Goal: Use online tool/utility: Utilize a website feature to perform a specific function

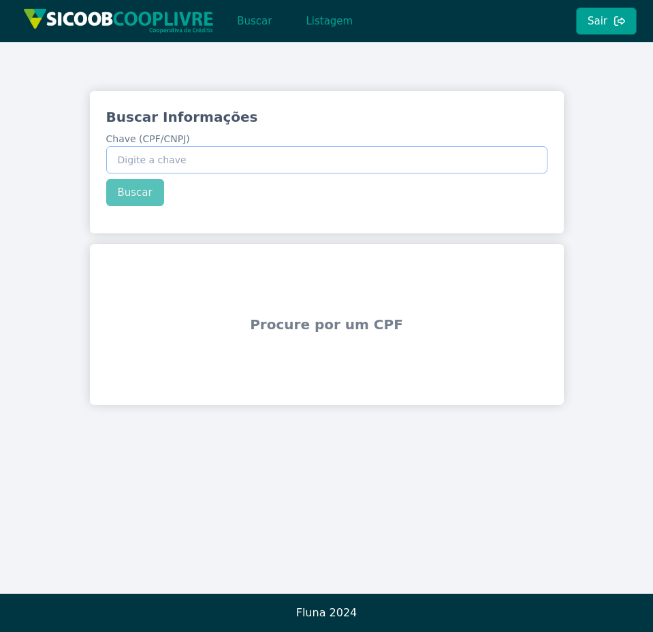
click at [159, 156] on input "Chave (CPF/CNPJ)" at bounding box center [326, 159] width 441 height 27
type input "123.456.789-09"
click at [139, 195] on button "Buscar" at bounding box center [135, 192] width 58 height 27
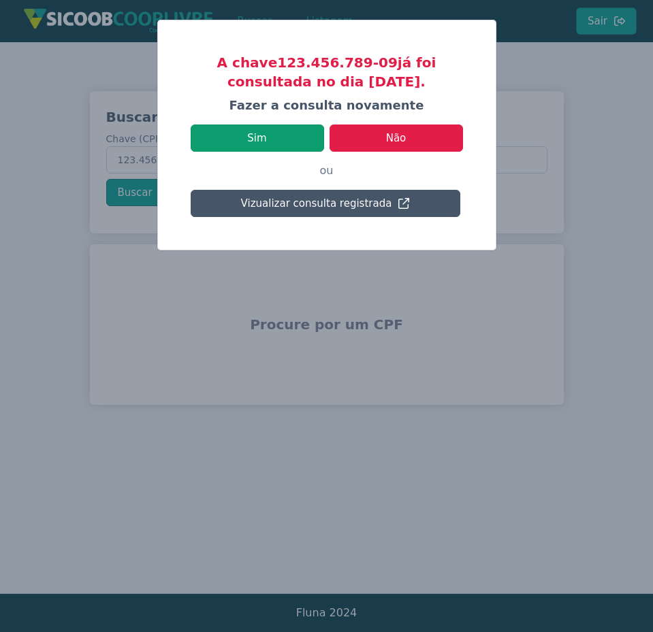
click at [301, 137] on button "Sim" at bounding box center [257, 138] width 133 height 27
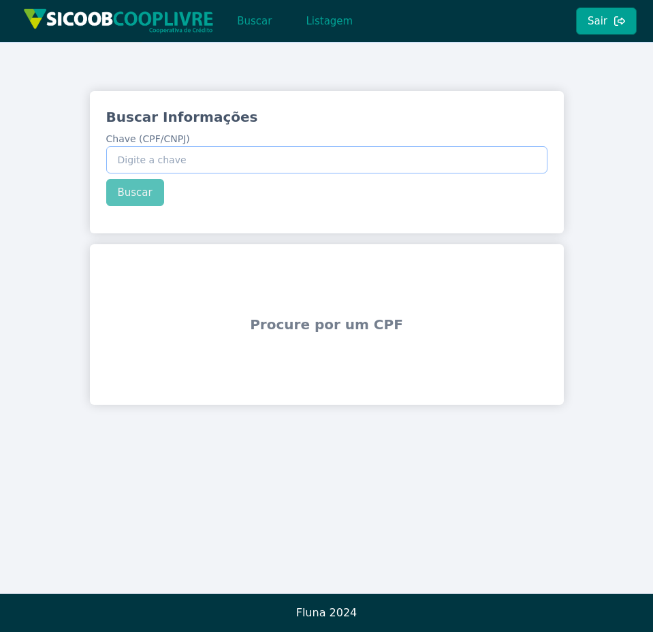
click at [163, 162] on input "Chave (CPF/CNPJ)" at bounding box center [326, 159] width 441 height 27
type input "123.456.789-09"
click at [122, 190] on button "Buscar" at bounding box center [135, 192] width 58 height 27
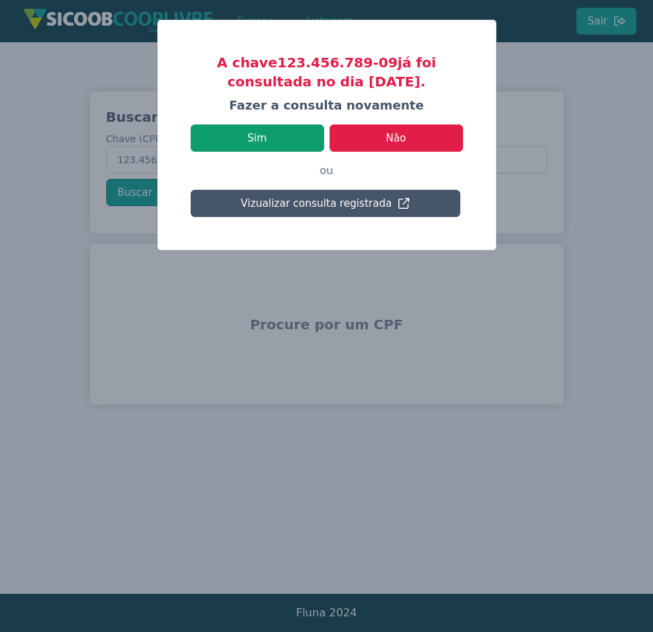
click at [281, 133] on button "Sim" at bounding box center [257, 138] width 133 height 27
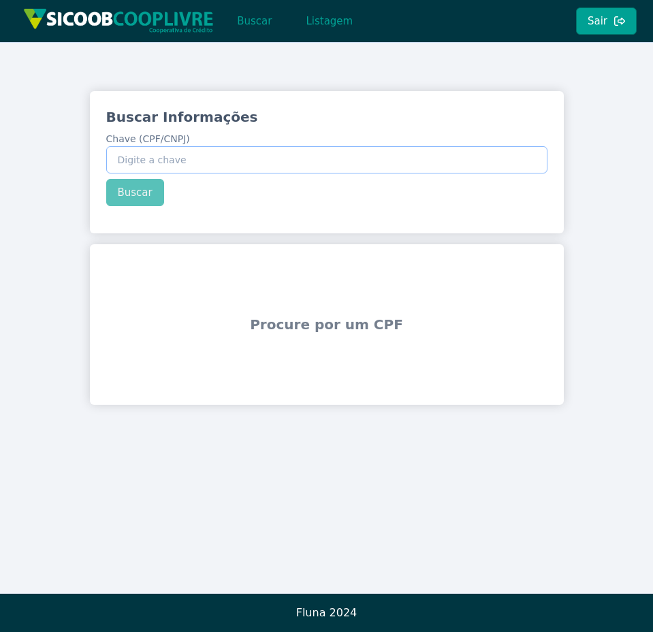
click at [259, 160] on input "Chave (CPF/CNPJ)" at bounding box center [326, 159] width 441 height 27
type input "123.456.789-09"
click at [149, 193] on button "Buscar" at bounding box center [135, 192] width 58 height 27
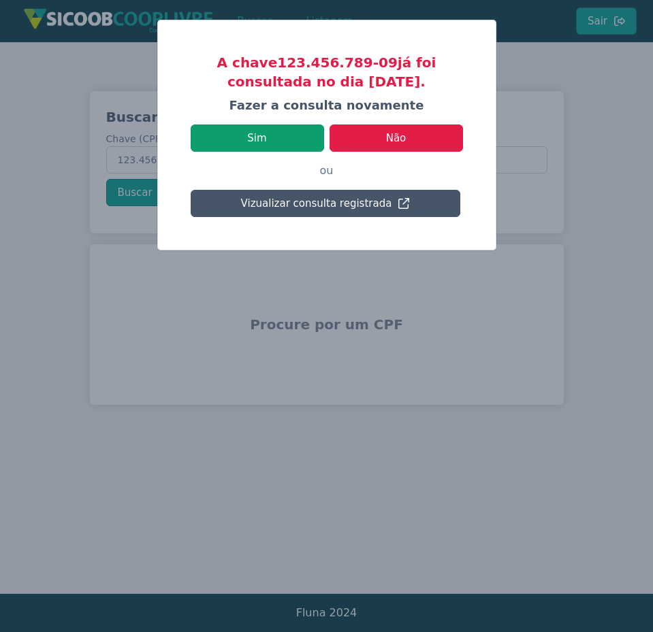
click at [286, 143] on button "Sim" at bounding box center [257, 138] width 133 height 27
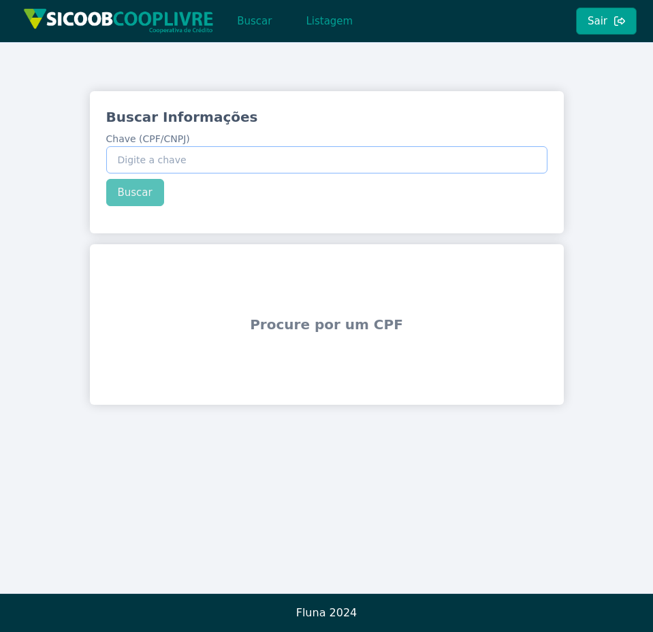
click at [213, 153] on input "Chave (CPF/CNPJ)" at bounding box center [326, 159] width 441 height 27
type input "123.456.789-09"
click at [157, 197] on button "Buscar" at bounding box center [135, 192] width 58 height 27
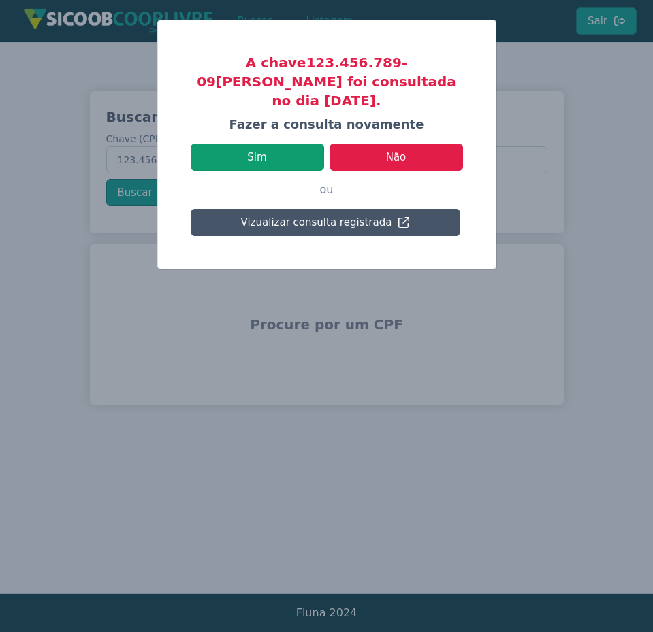
click at [302, 148] on button "Sim" at bounding box center [257, 157] width 133 height 27
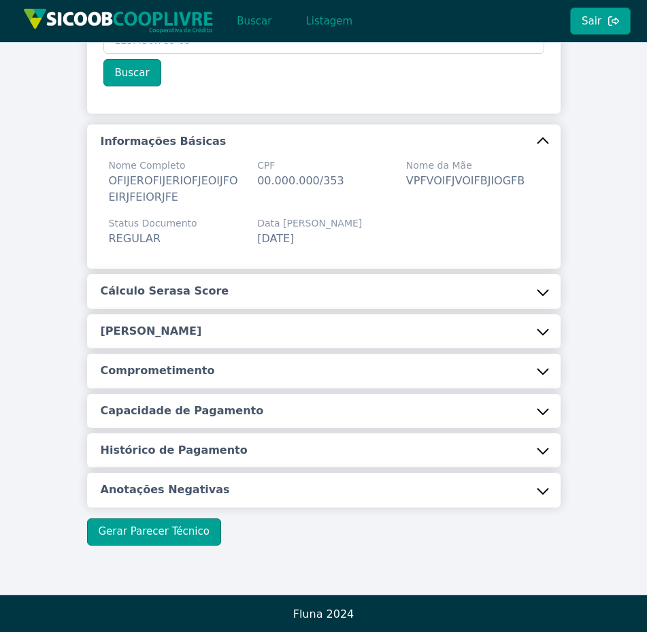
scroll to position [121, 0]
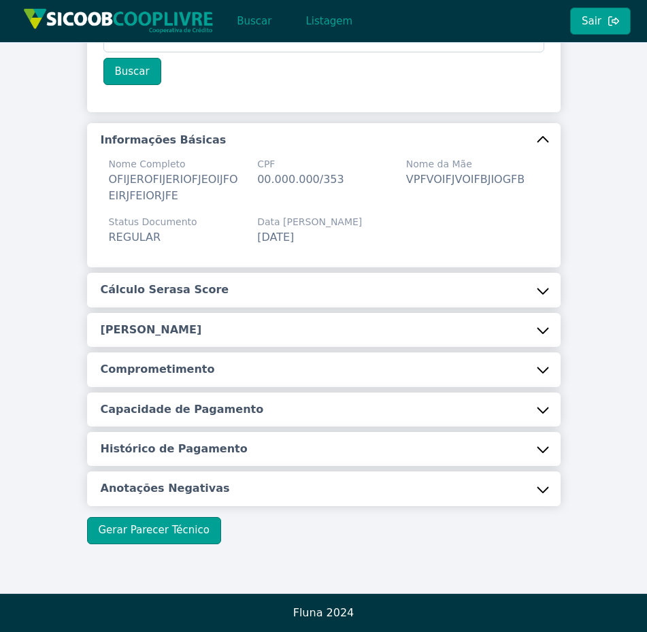
click at [322, 490] on button "Anotações Negativas" at bounding box center [324, 489] width 474 height 34
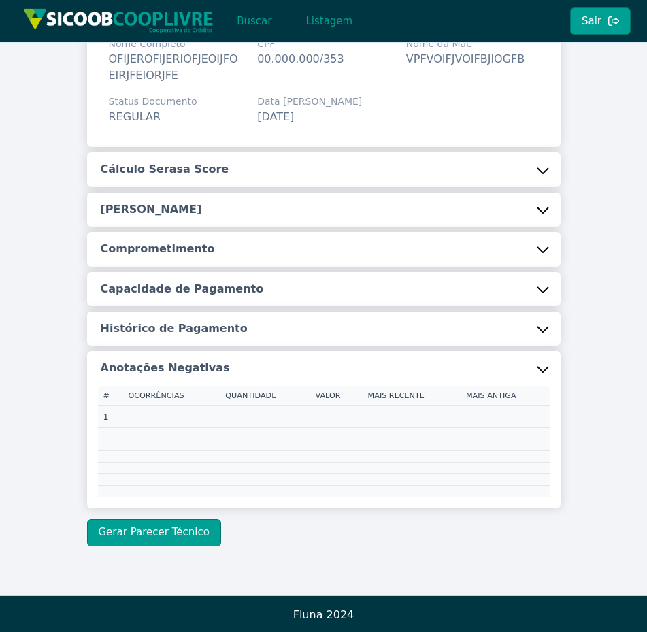
scroll to position [242, 0]
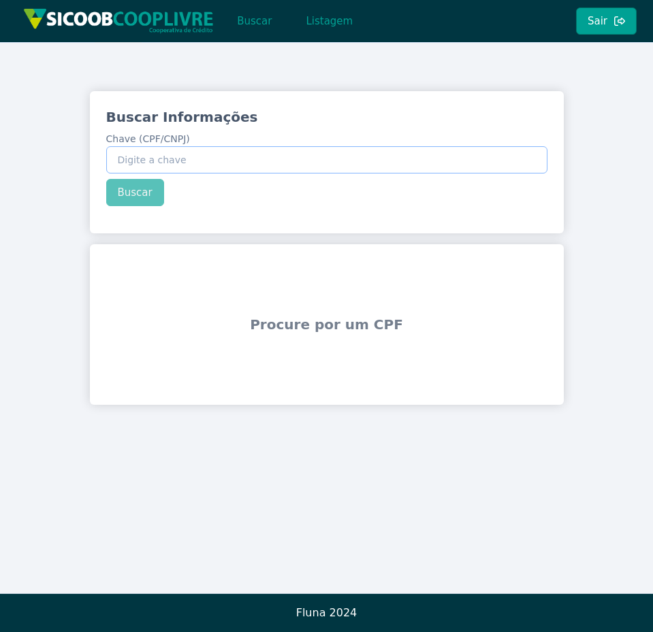
click at [161, 159] on input "Chave (CPF/CNPJ)" at bounding box center [326, 159] width 441 height 27
type input "123.456.789-09"
click at [148, 201] on button "Buscar" at bounding box center [135, 192] width 58 height 27
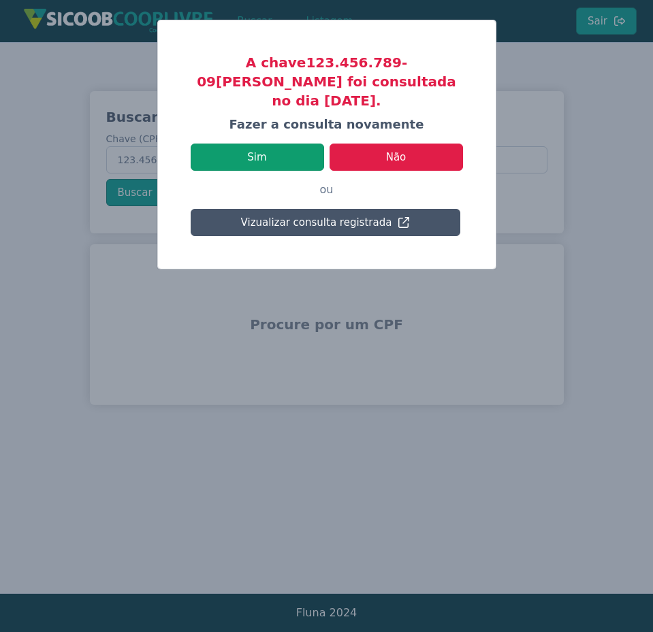
click at [299, 144] on button "Sim" at bounding box center [257, 157] width 133 height 27
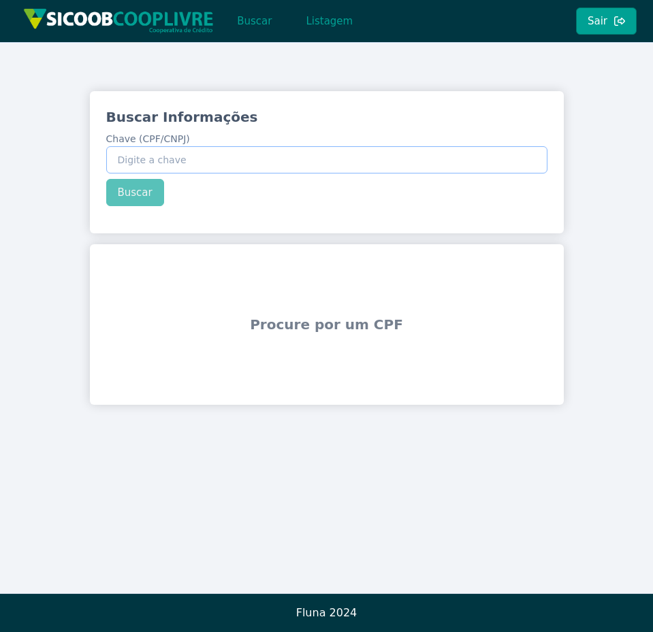
click at [116, 160] on input "Chave (CPF/CNPJ)" at bounding box center [326, 159] width 441 height 27
type input "123.456.789-09"
click at [139, 197] on button "Buscar" at bounding box center [135, 192] width 58 height 27
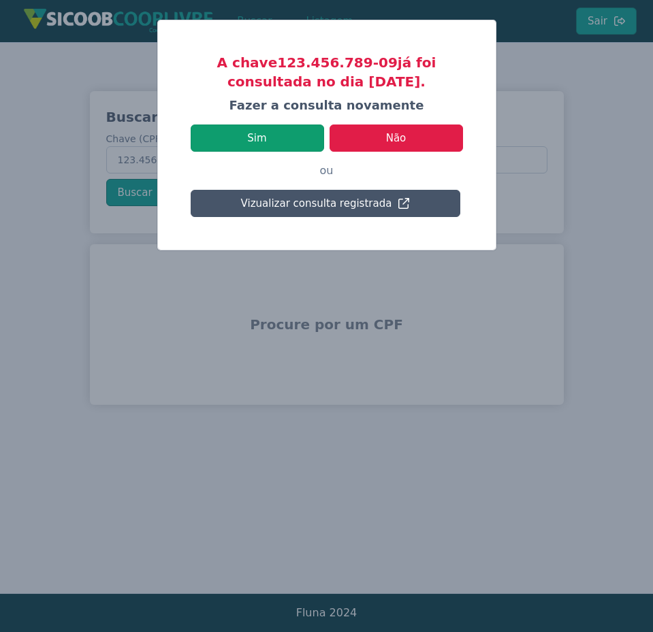
click at [310, 133] on button "Sim" at bounding box center [257, 138] width 133 height 27
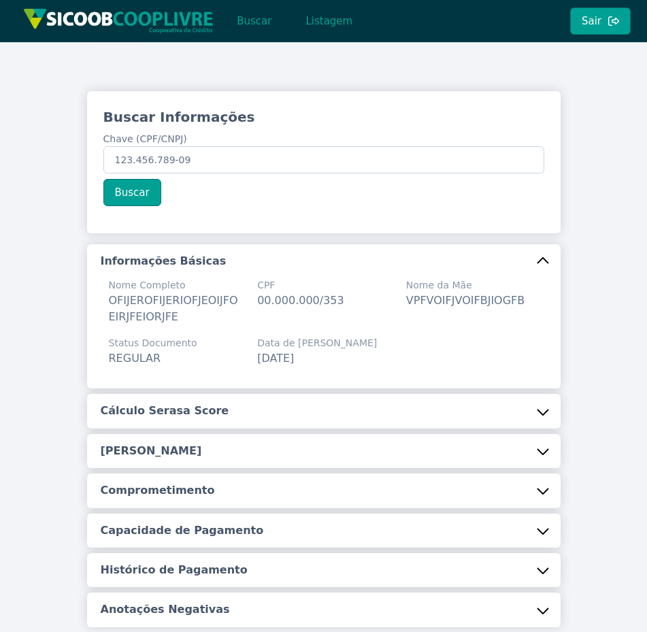
scroll to position [121, 0]
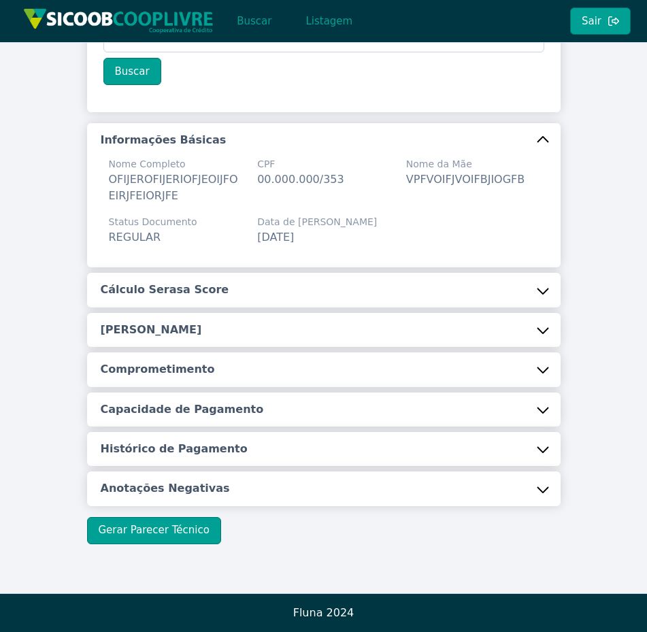
click at [534, 477] on button "Anotações Negativas" at bounding box center [324, 489] width 474 height 34
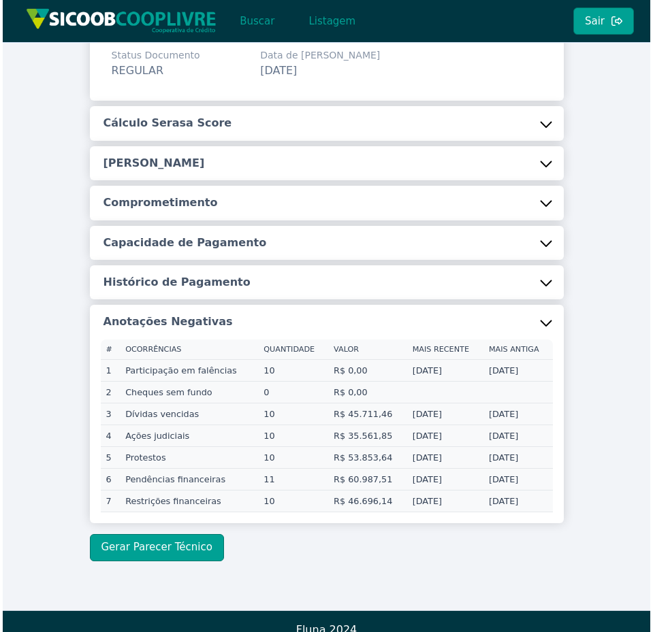
scroll to position [300, 0]
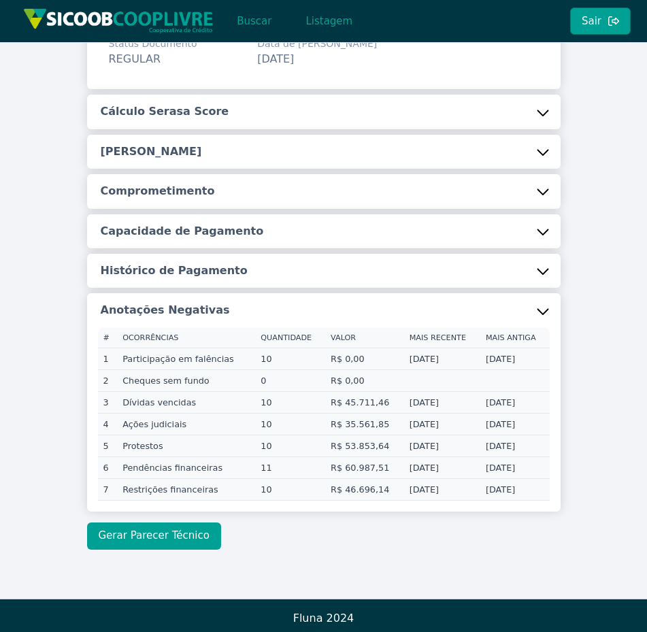
click at [196, 535] on button "Gerar Parecer Técnico" at bounding box center [154, 536] width 134 height 27
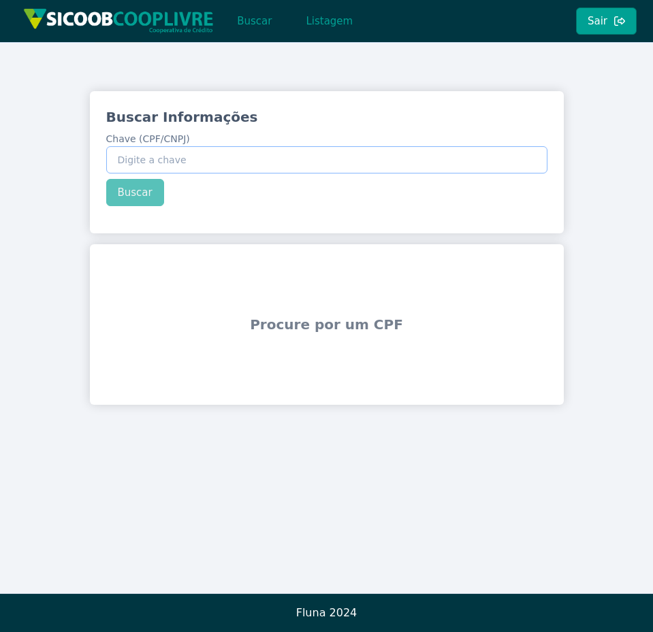
click at [359, 155] on input "Chave (CPF/CNPJ)" at bounding box center [326, 159] width 441 height 27
type input "123.456.789-09"
click at [131, 199] on button "Buscar" at bounding box center [135, 192] width 58 height 27
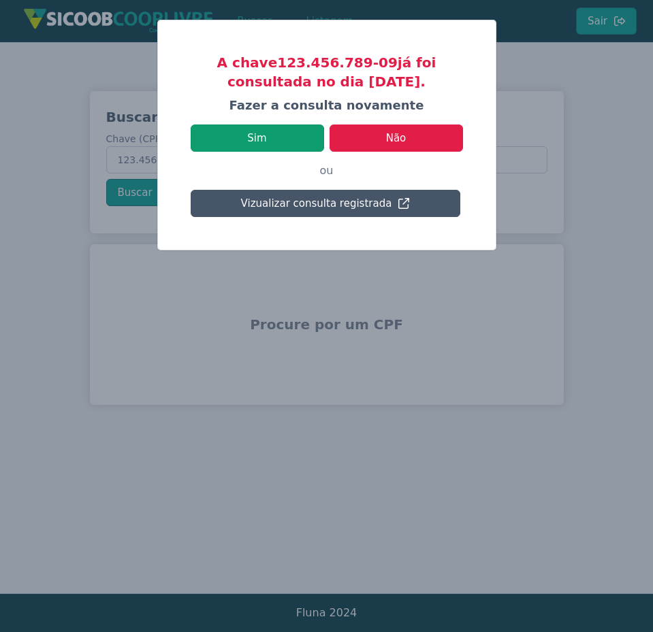
click at [265, 140] on button "Sim" at bounding box center [257, 138] width 133 height 27
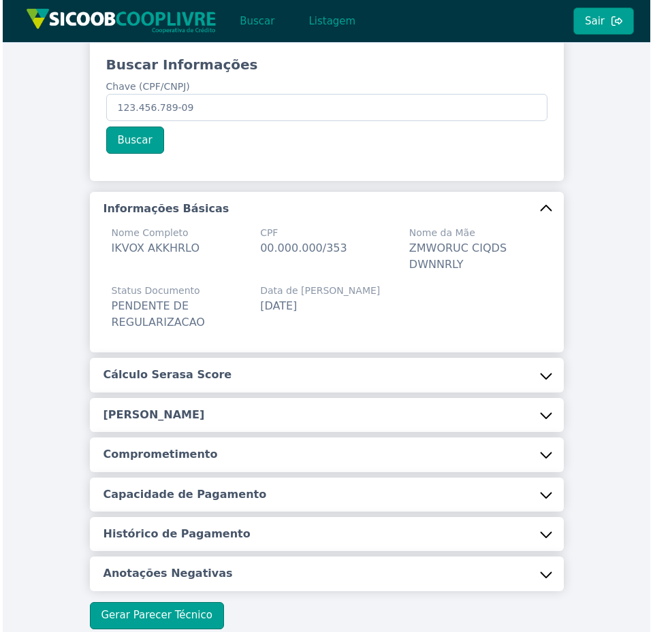
scroll to position [82, 0]
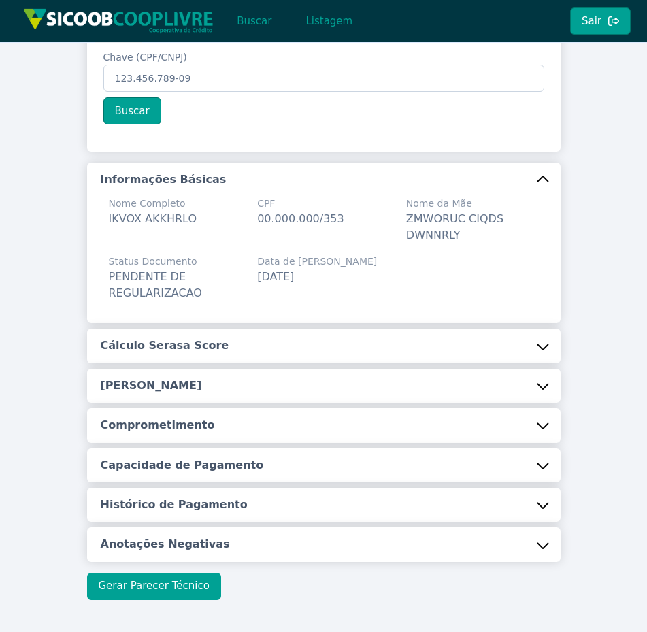
click at [168, 596] on button "Gerar Parecer Técnico" at bounding box center [154, 586] width 134 height 27
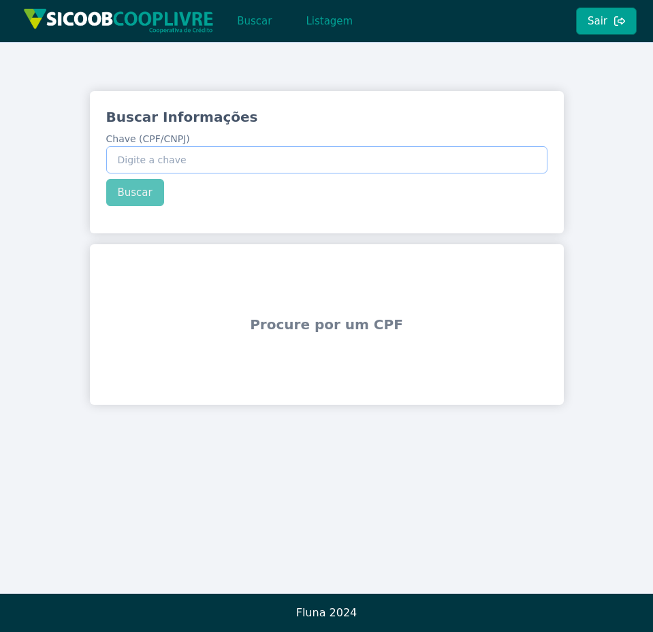
click at [210, 152] on input "Chave (CPF/CNPJ)" at bounding box center [326, 159] width 441 height 27
type input "123.456.789-09"
click at [129, 192] on button "Buscar" at bounding box center [135, 192] width 58 height 27
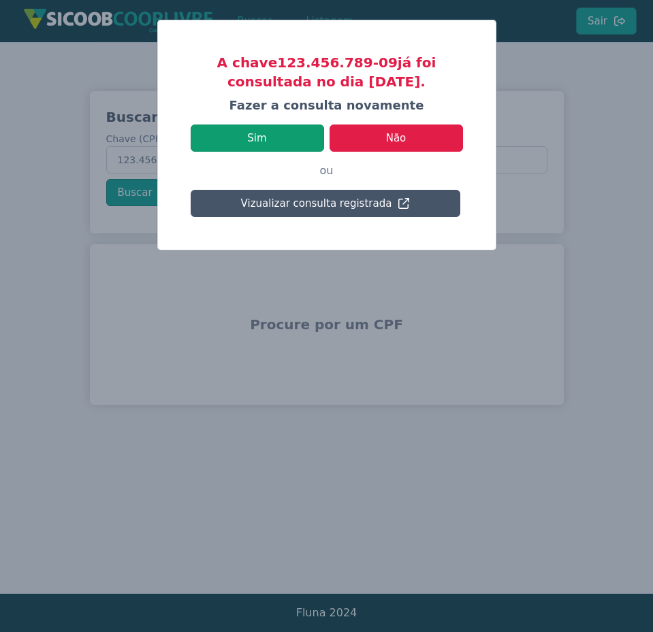
click at [237, 125] on button "Sim" at bounding box center [257, 138] width 133 height 27
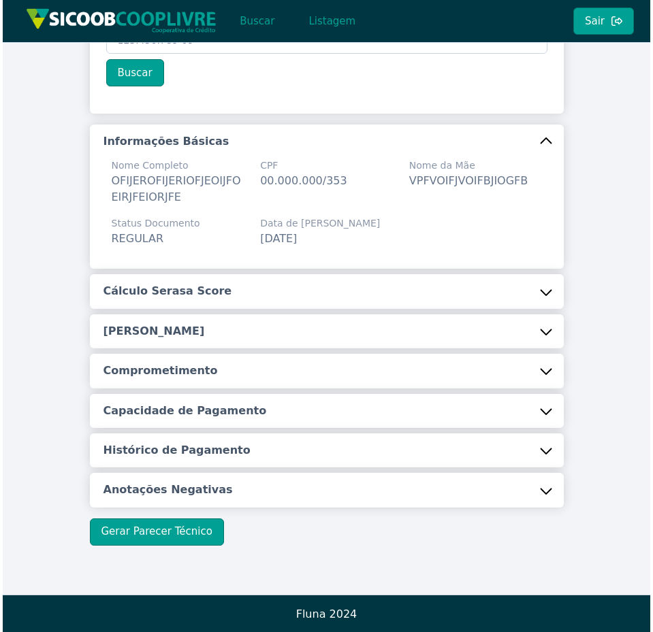
scroll to position [121, 0]
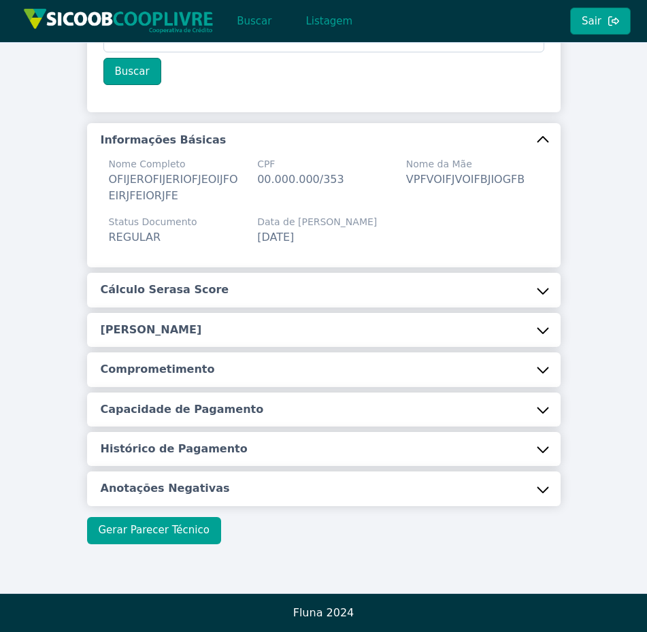
click at [134, 530] on button "Gerar Parecer Técnico" at bounding box center [154, 530] width 134 height 27
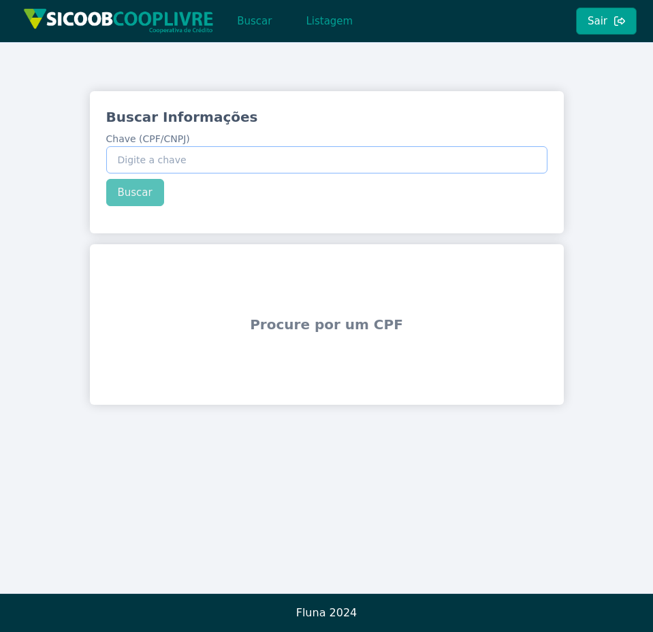
click at [229, 156] on input "Chave (CPF/CNPJ)" at bounding box center [326, 159] width 441 height 27
type input "123.456.789-09"
click at [131, 191] on button "Buscar" at bounding box center [135, 192] width 58 height 27
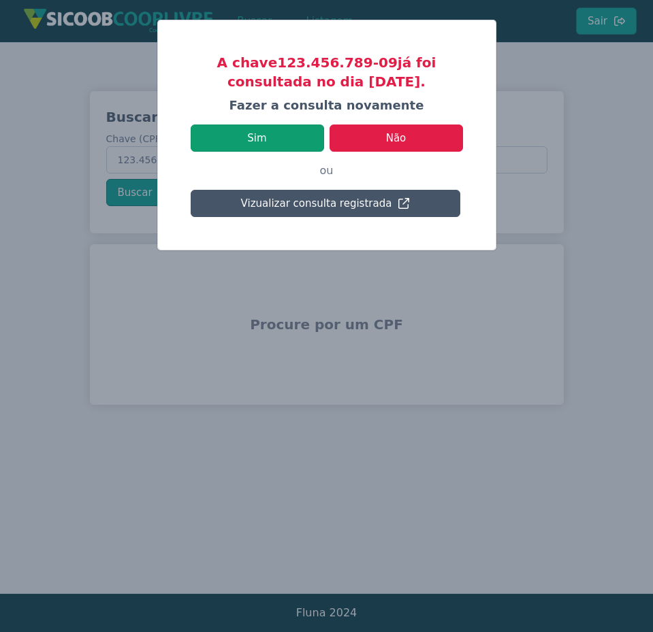
click at [246, 135] on button "Sim" at bounding box center [257, 138] width 133 height 27
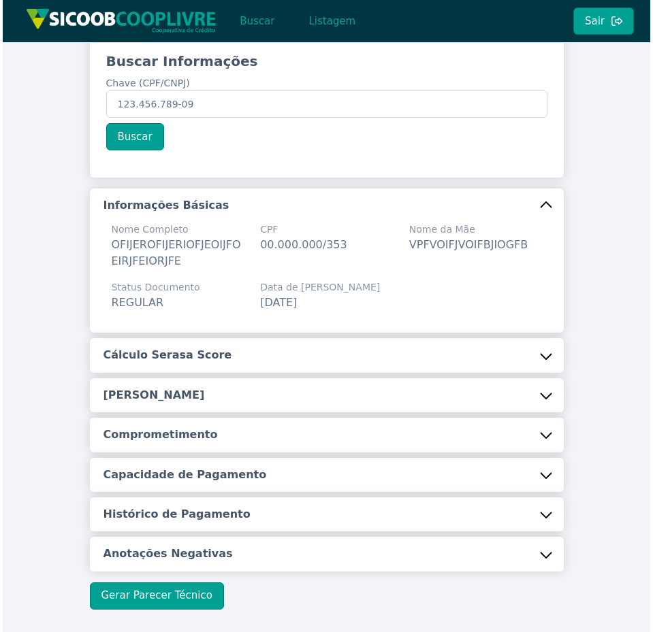
scroll to position [121, 0]
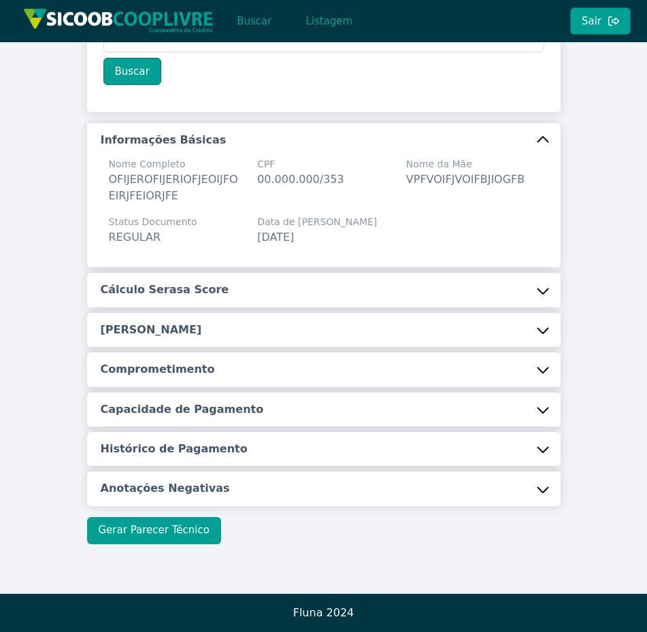
click at [200, 524] on button "Gerar Parecer Técnico" at bounding box center [154, 530] width 134 height 27
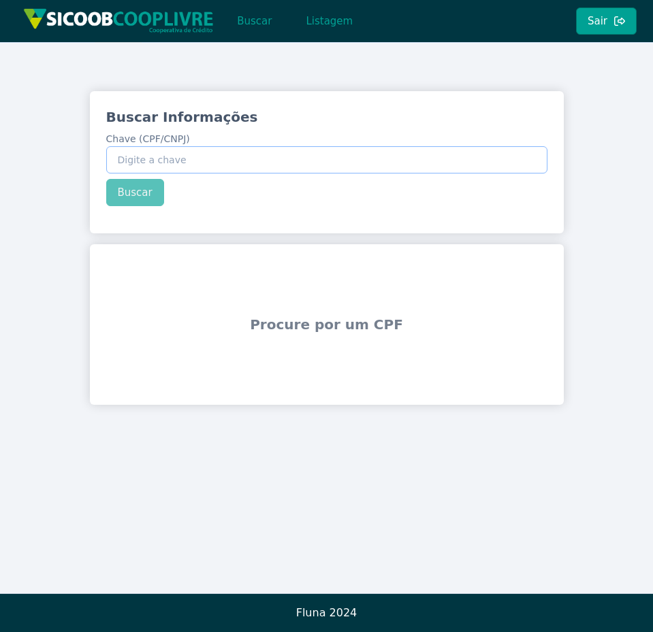
click at [131, 160] on input "Chave (CPF/CNPJ)" at bounding box center [326, 159] width 441 height 27
type input "123.456.789-09"
click at [131, 188] on button "Buscar" at bounding box center [135, 192] width 58 height 27
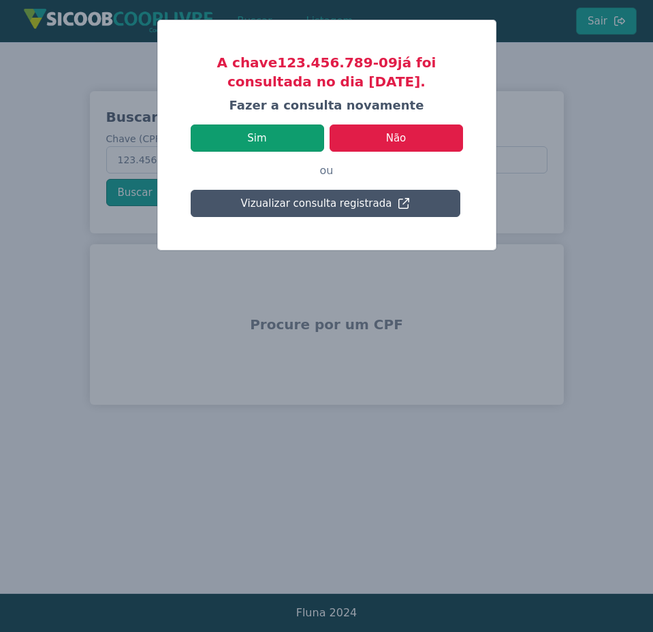
click at [206, 134] on button "Sim" at bounding box center [257, 138] width 133 height 27
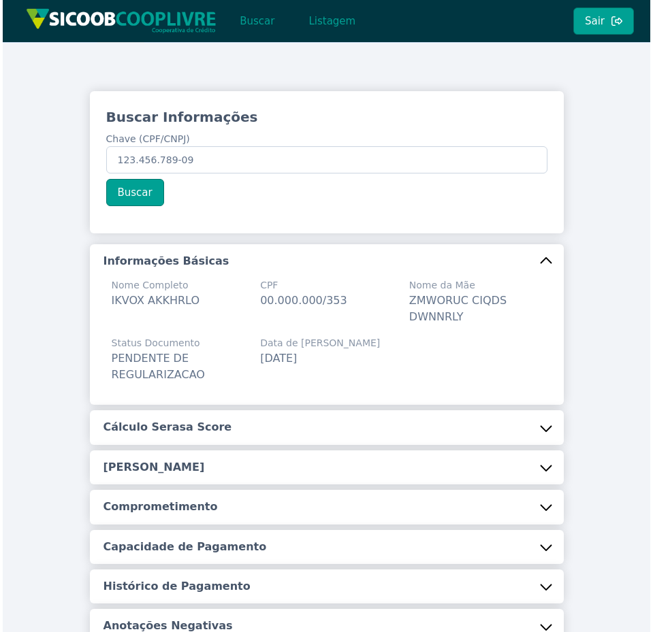
scroll to position [138, 0]
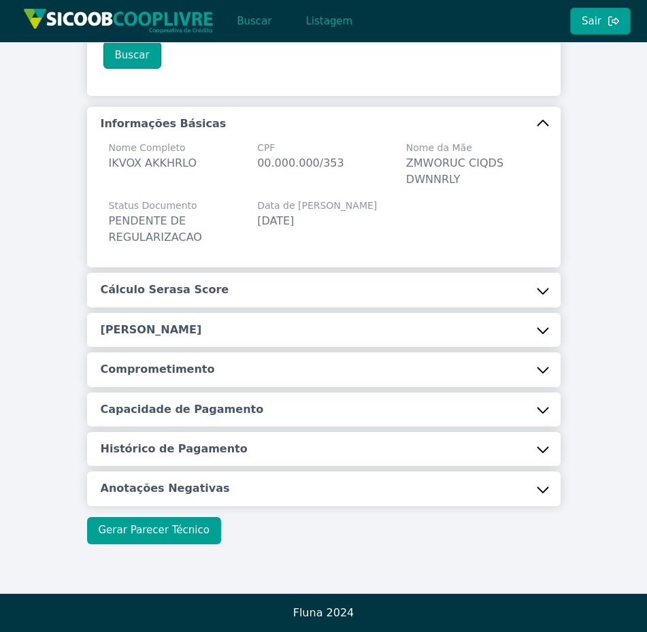
click at [177, 532] on button "Gerar Parecer Técnico" at bounding box center [154, 530] width 134 height 27
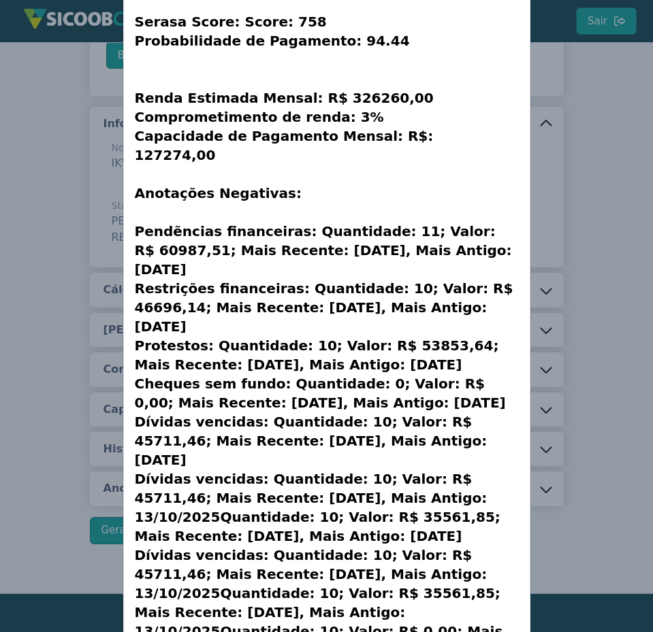
scroll to position [213, 0]
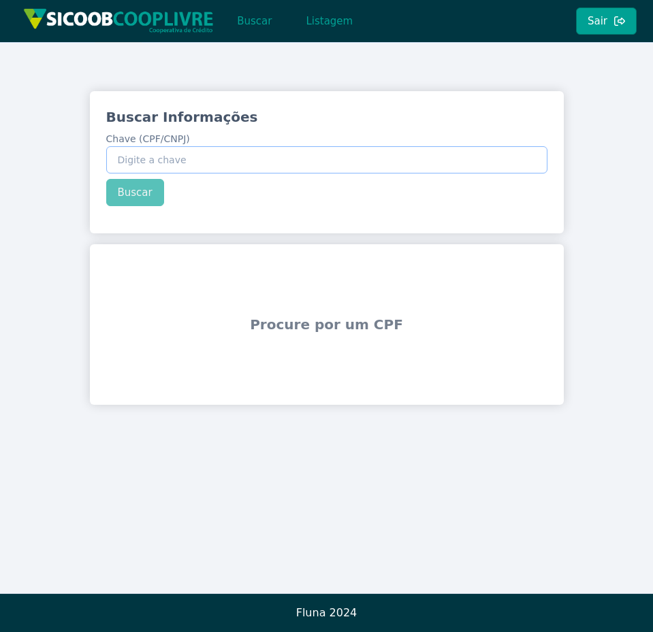
click at [301, 163] on input "Chave (CPF/CNPJ)" at bounding box center [326, 159] width 441 height 27
type input "123.456.789-09"
click at [121, 204] on button "Buscar" at bounding box center [135, 192] width 58 height 27
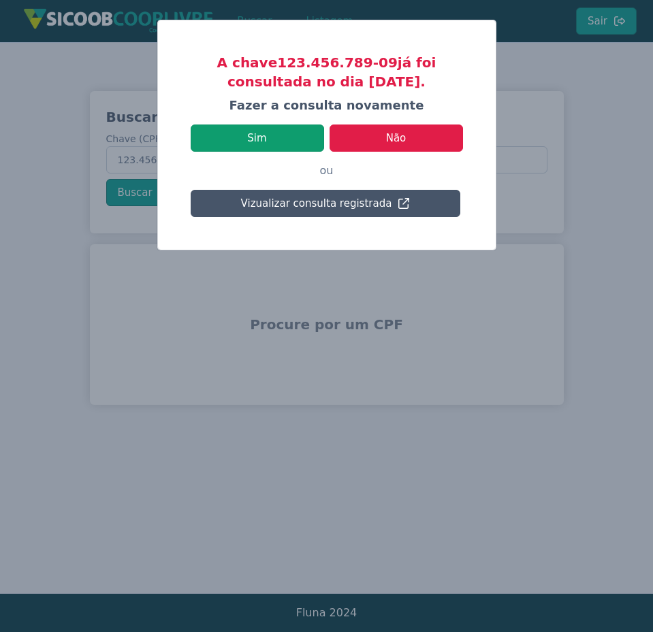
click at [265, 131] on button "Sim" at bounding box center [257, 138] width 133 height 27
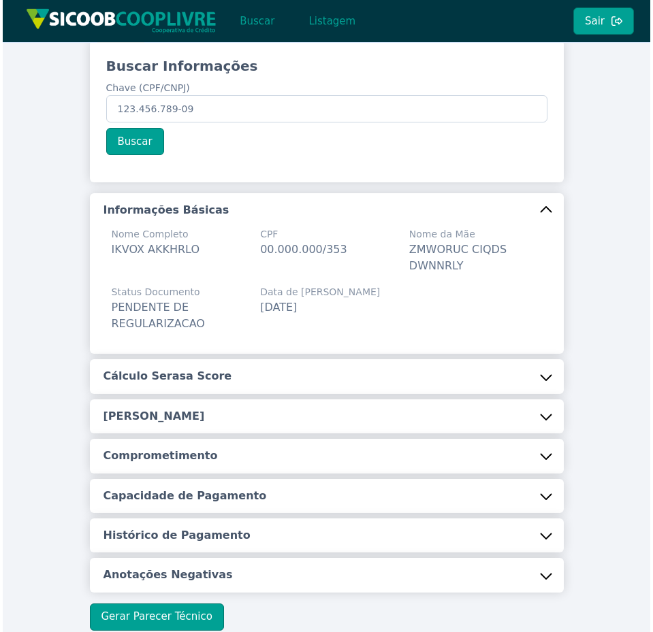
scroll to position [138, 0]
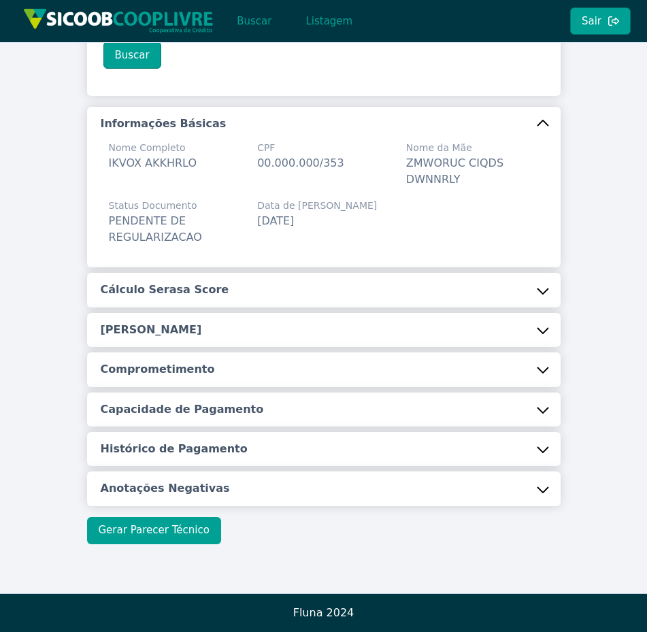
click at [182, 526] on button "Gerar Parecer Técnico" at bounding box center [154, 530] width 134 height 27
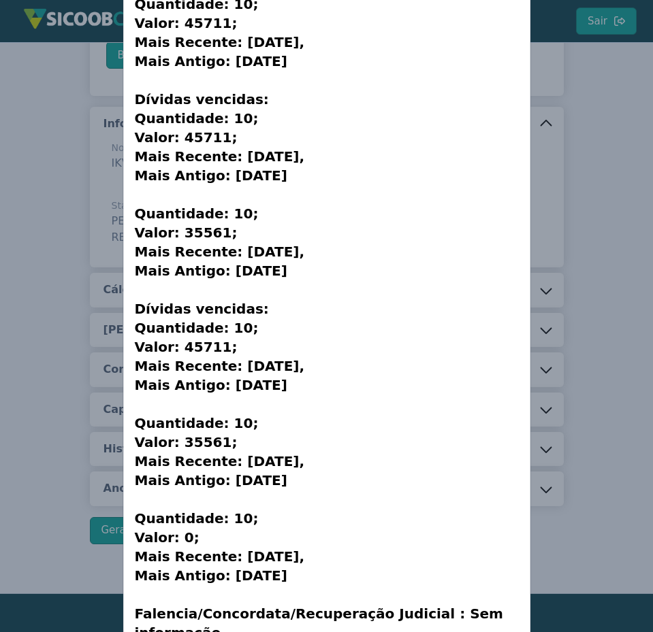
scroll to position [938, 0]
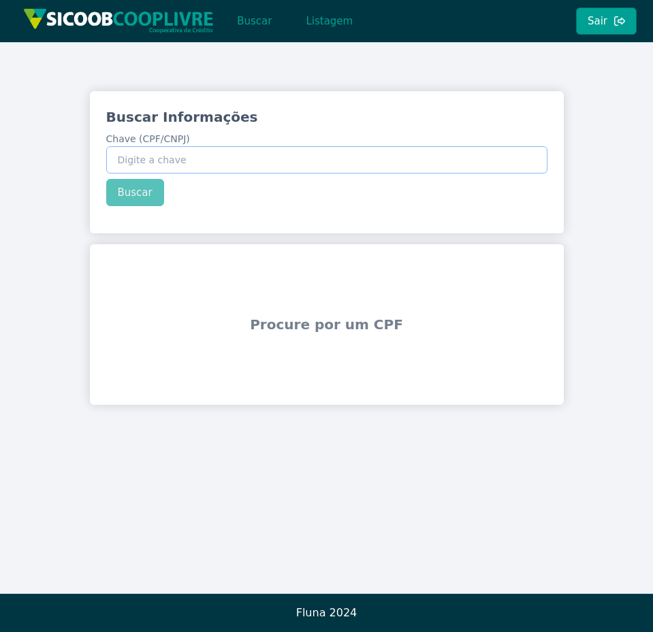
click at [427, 167] on input "Chave (CPF/CNPJ)" at bounding box center [326, 159] width 441 height 27
type input "123.456.789-09"
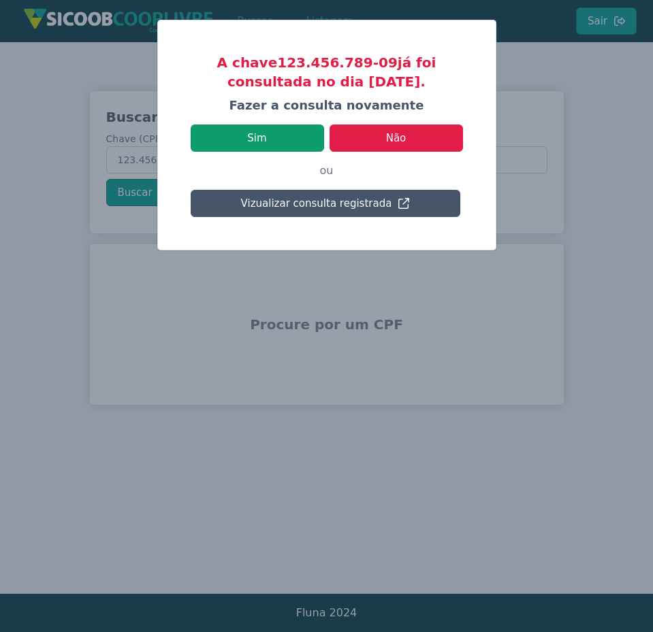
click at [213, 144] on button "Sim" at bounding box center [257, 138] width 133 height 27
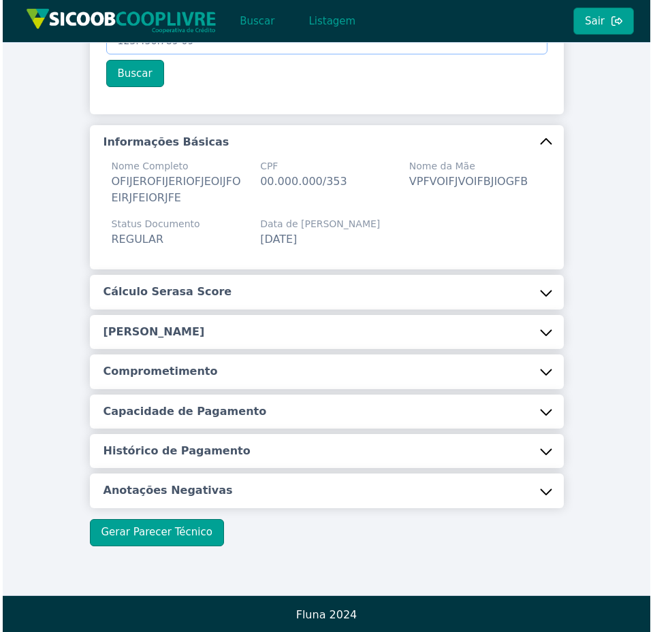
scroll to position [121, 0]
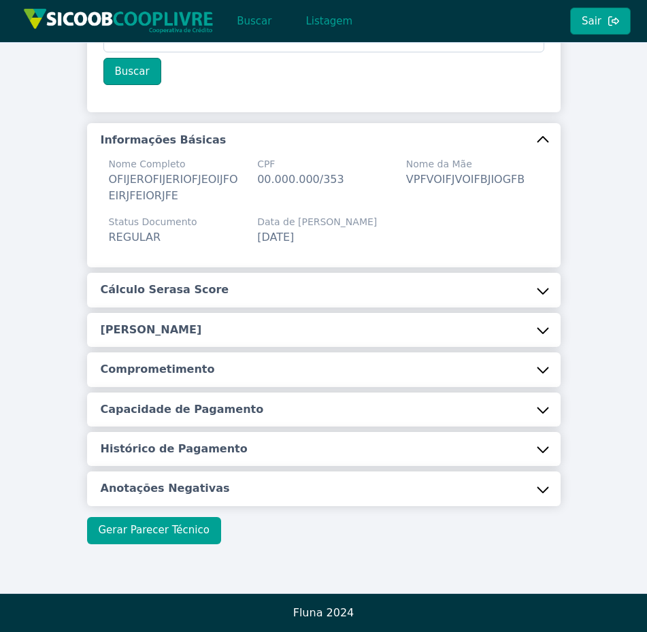
click at [128, 534] on button "Gerar Parecer Técnico" at bounding box center [154, 530] width 134 height 27
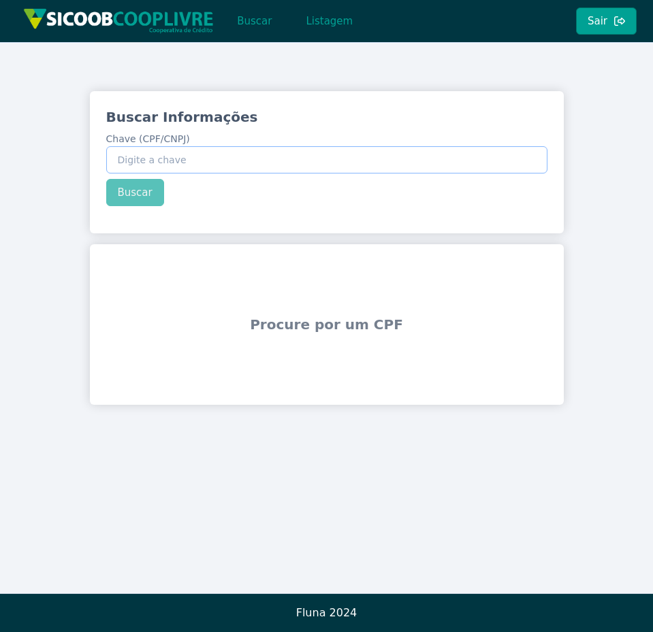
click at [298, 172] on input "Chave (CPF/CNPJ)" at bounding box center [326, 159] width 441 height 27
type input "123.456.789-09"
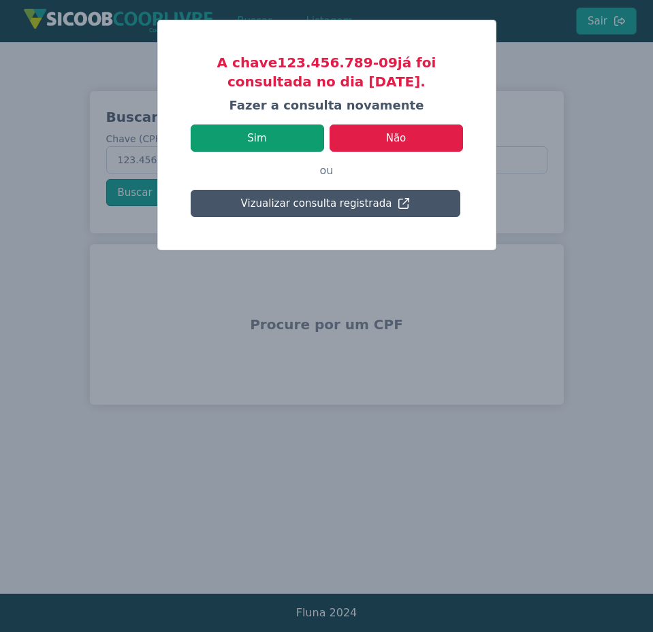
click at [285, 138] on button "Sim" at bounding box center [257, 138] width 133 height 27
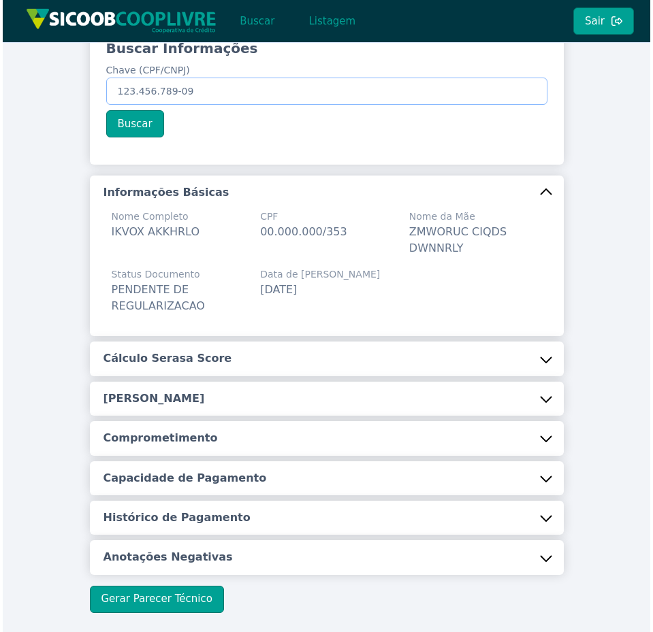
scroll to position [138, 0]
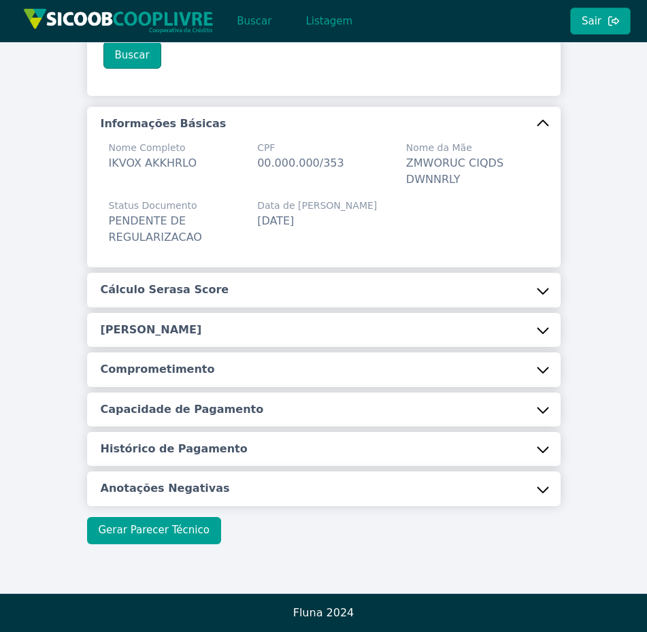
click at [170, 532] on button "Gerar Parecer Técnico" at bounding box center [154, 530] width 134 height 27
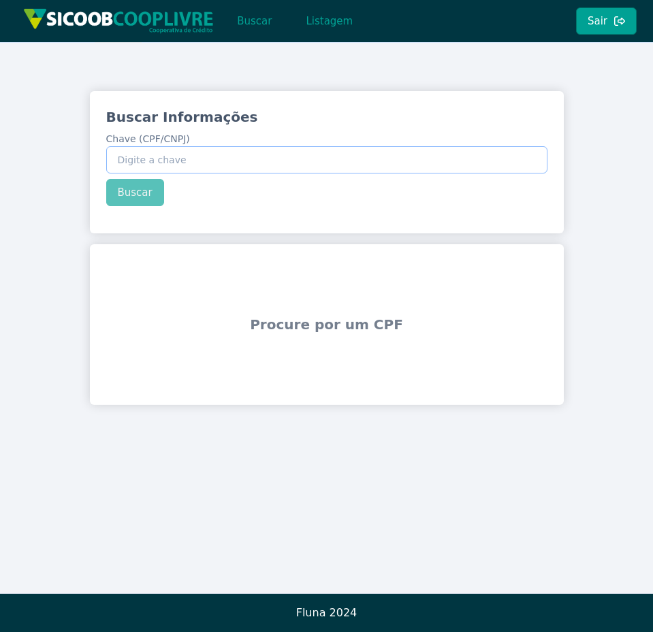
click at [223, 157] on input "Chave (CPF/CNPJ)" at bounding box center [326, 159] width 441 height 27
type input "123.456.789-09"
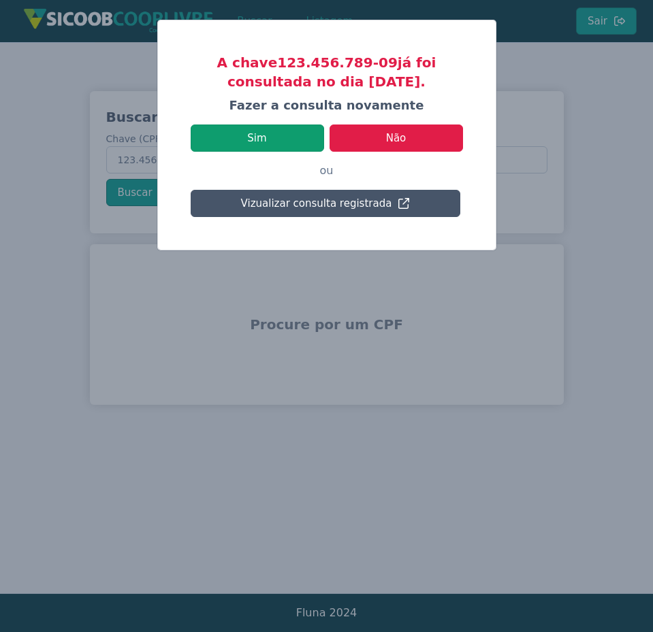
click at [251, 145] on button "Sim" at bounding box center [257, 138] width 133 height 27
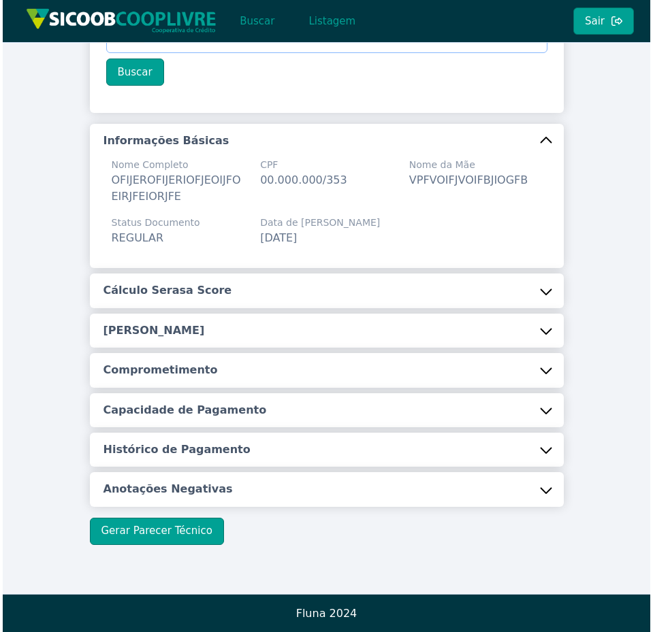
scroll to position [121, 0]
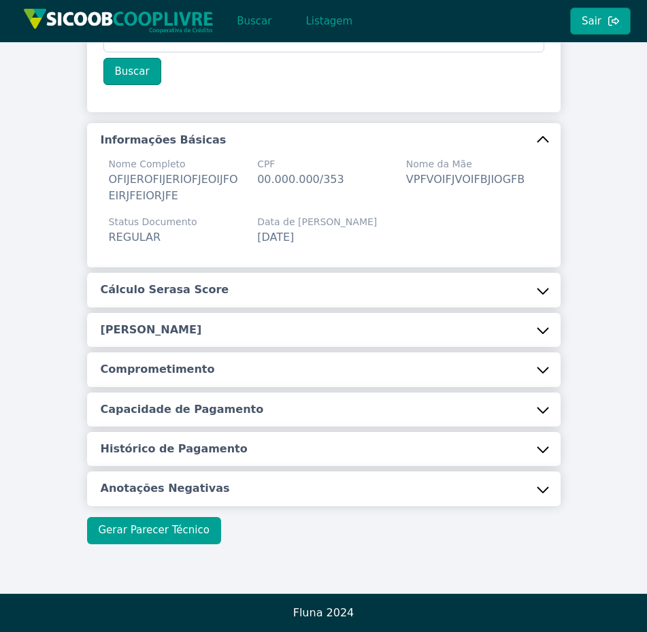
click at [181, 537] on button "Gerar Parecer Técnico" at bounding box center [154, 530] width 134 height 27
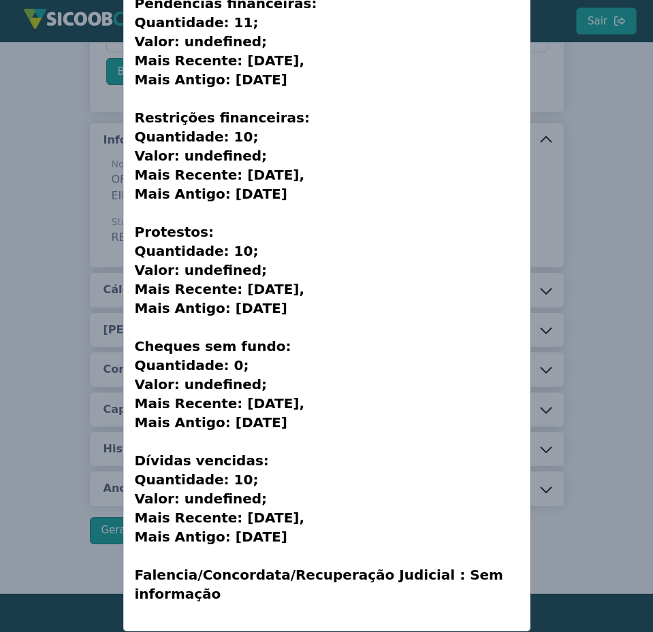
scroll to position [341, 0]
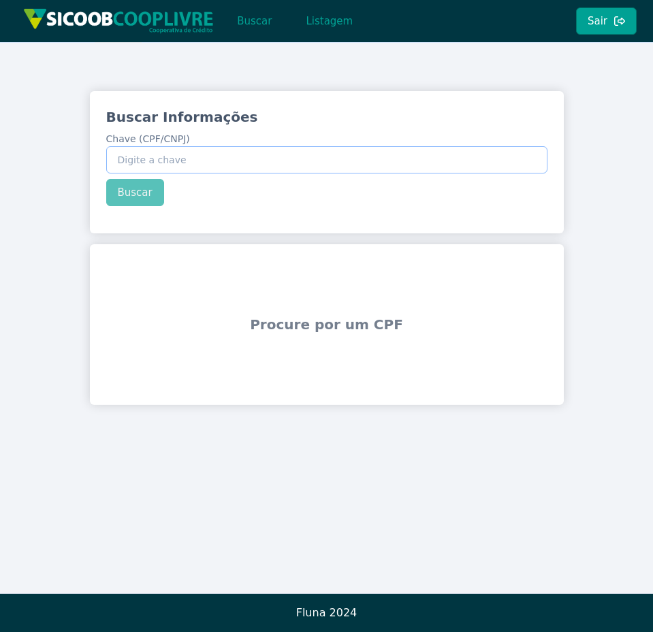
click at [182, 164] on input "Chave (CPF/CNPJ)" at bounding box center [326, 159] width 441 height 27
type input "123.456.789-09"
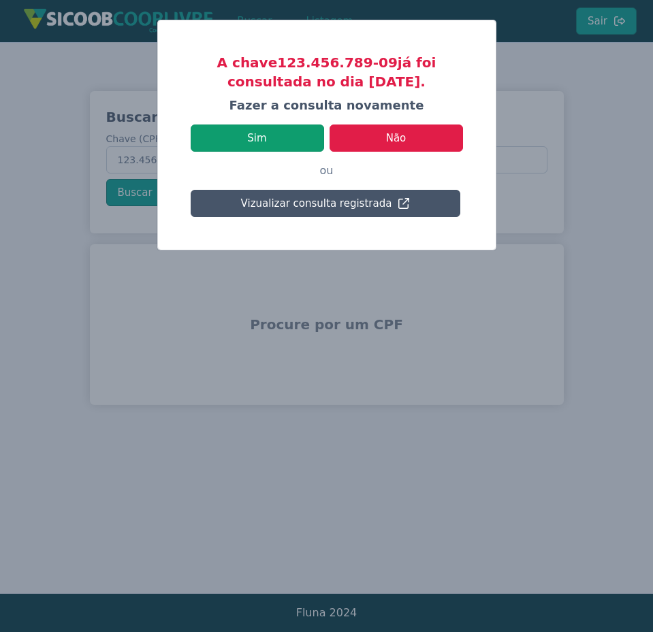
click at [251, 150] on button "Sim" at bounding box center [257, 138] width 133 height 27
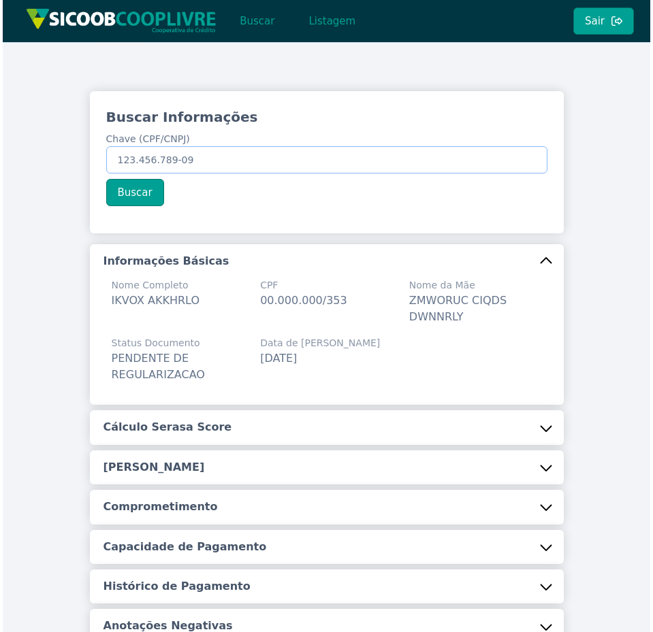
scroll to position [138, 0]
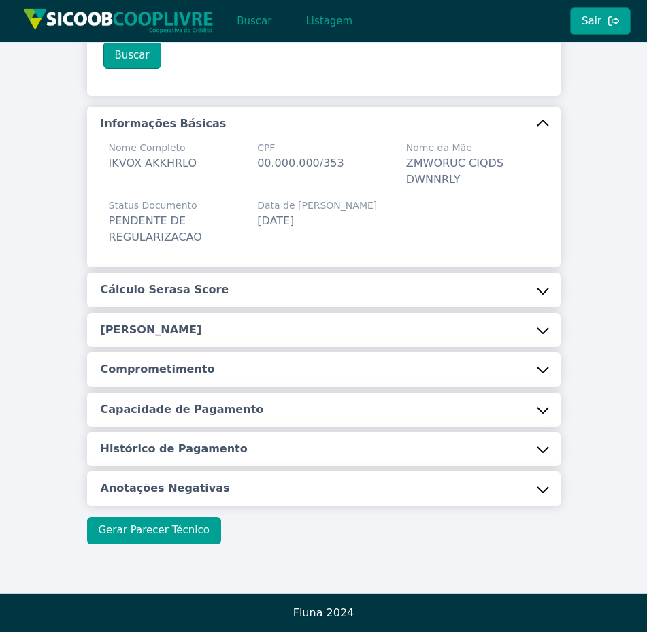
click at [185, 533] on button "Gerar Parecer Técnico" at bounding box center [154, 530] width 134 height 27
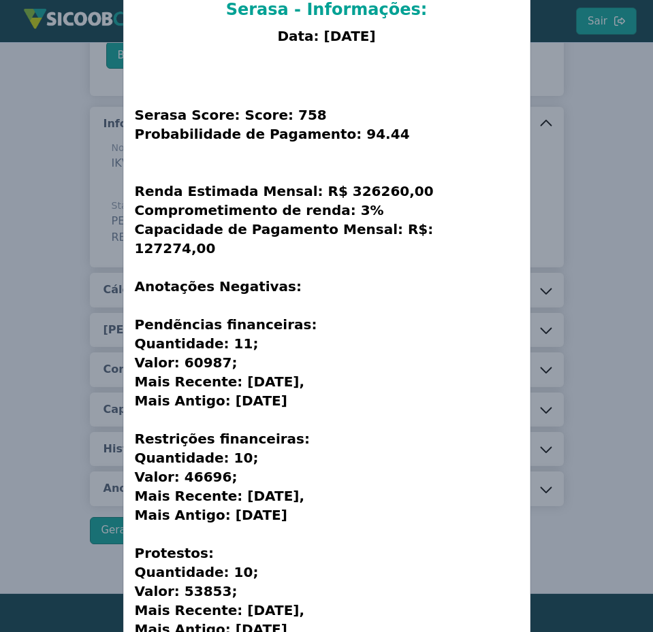
scroll to position [0, 0]
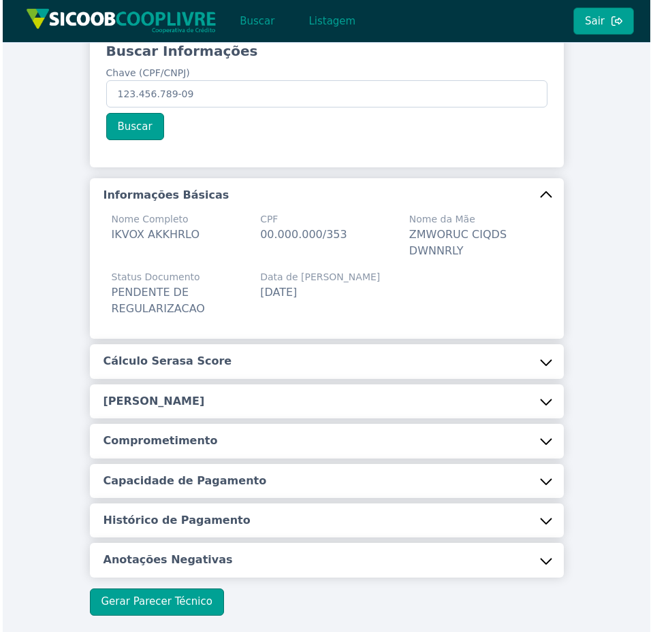
scroll to position [138, 0]
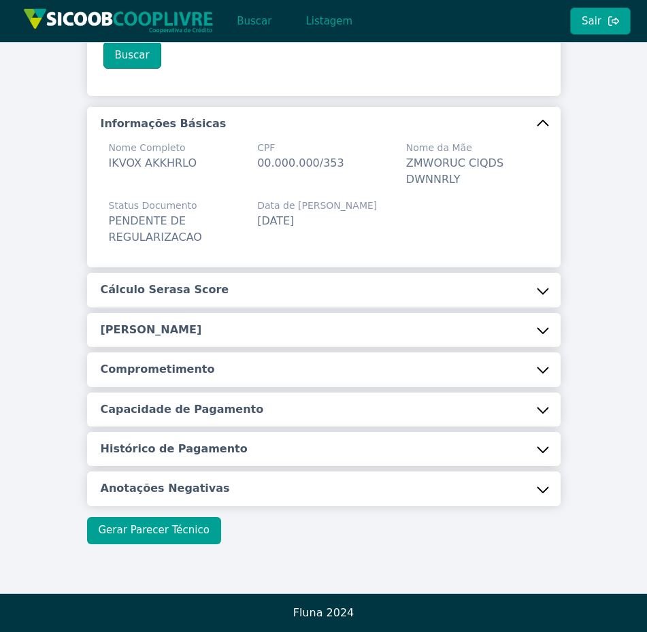
click at [175, 537] on button "Gerar Parecer Técnico" at bounding box center [154, 530] width 134 height 27
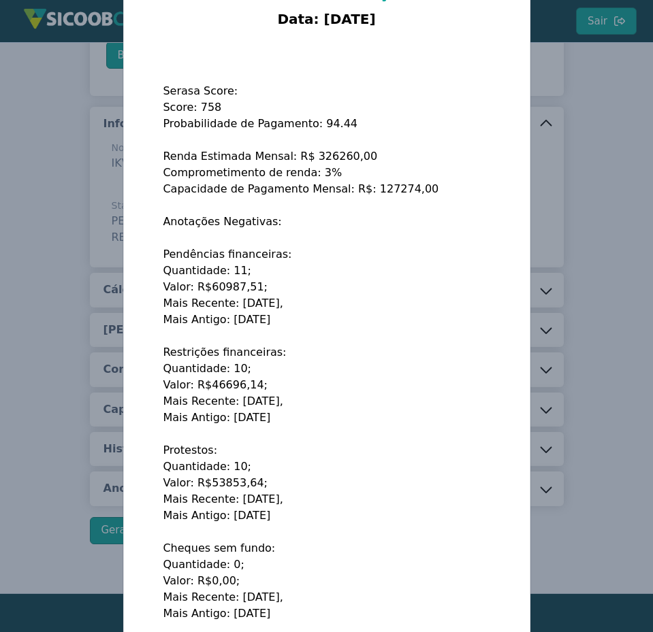
scroll to position [50, 0]
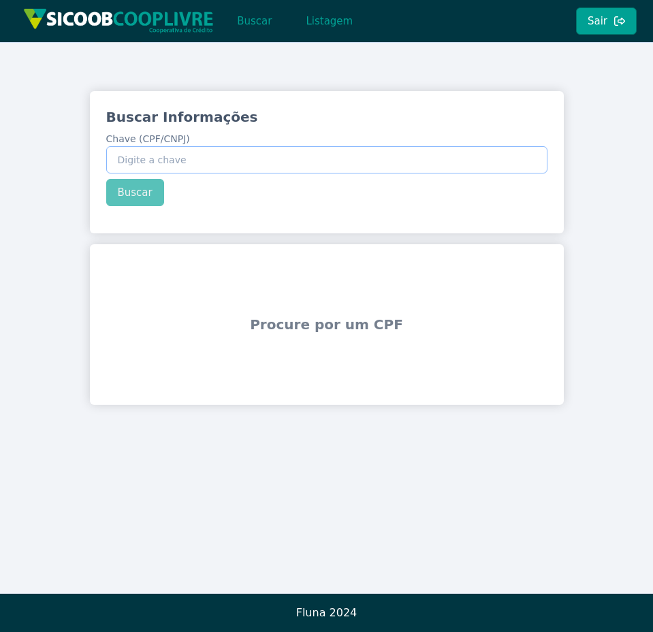
click at [166, 148] on input "Chave (CPF/CNPJ)" at bounding box center [326, 159] width 441 height 27
type input "123.456.789-09"
click at [147, 185] on button "Buscar" at bounding box center [135, 192] width 58 height 27
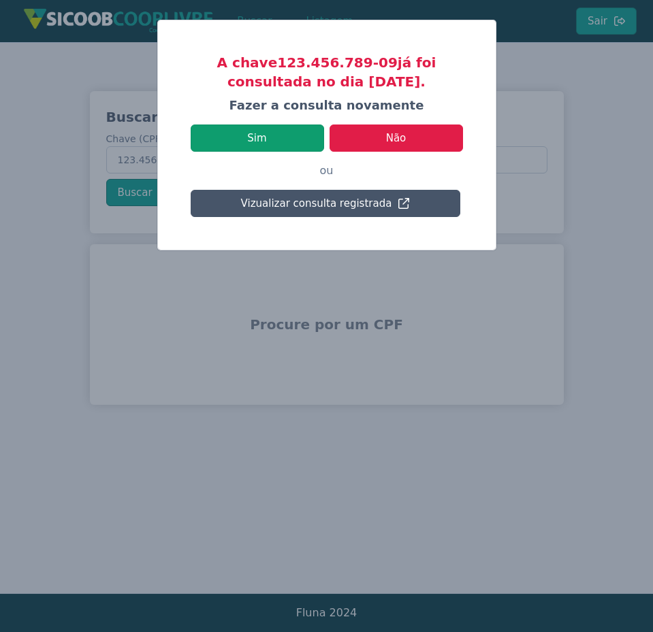
click at [268, 143] on button "Sim" at bounding box center [257, 138] width 133 height 27
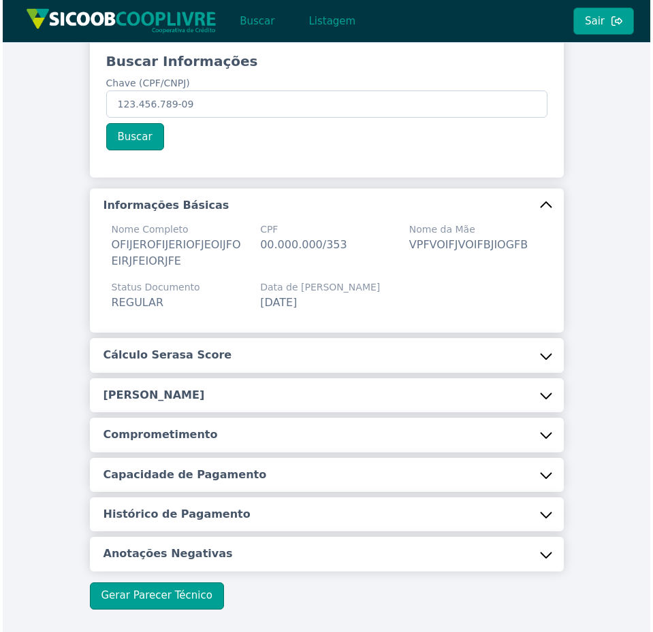
scroll to position [121, 0]
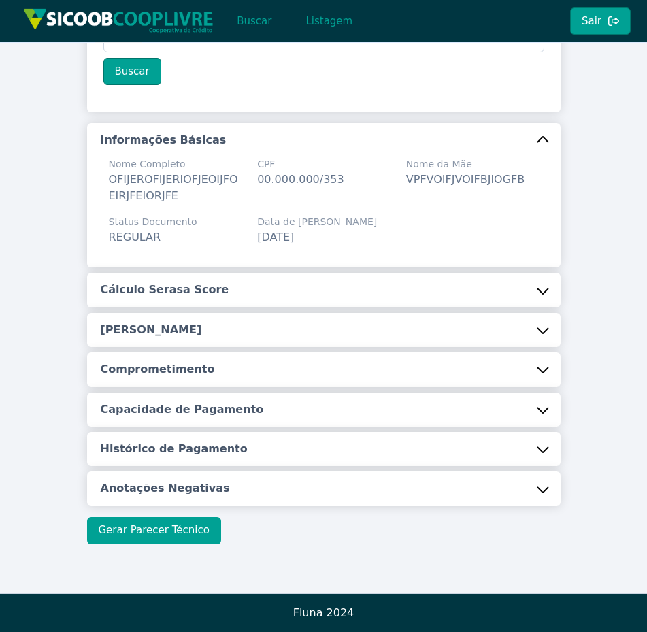
click at [189, 531] on button "Gerar Parecer Técnico" at bounding box center [154, 530] width 134 height 27
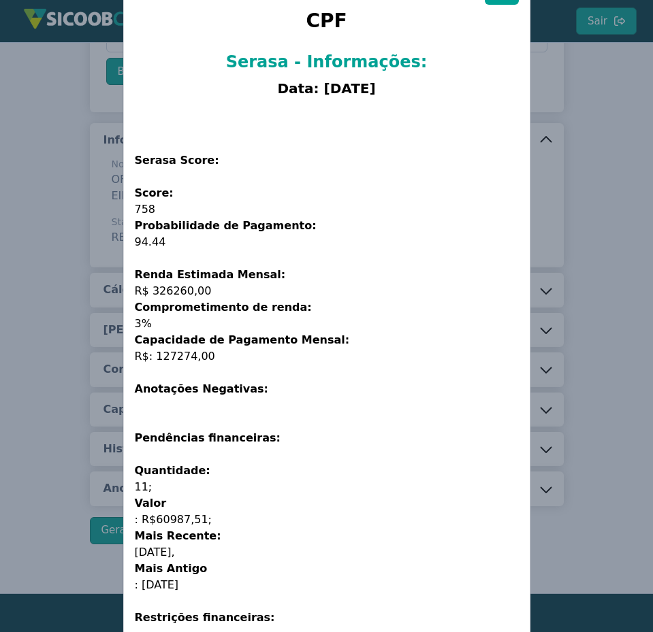
scroll to position [82, 0]
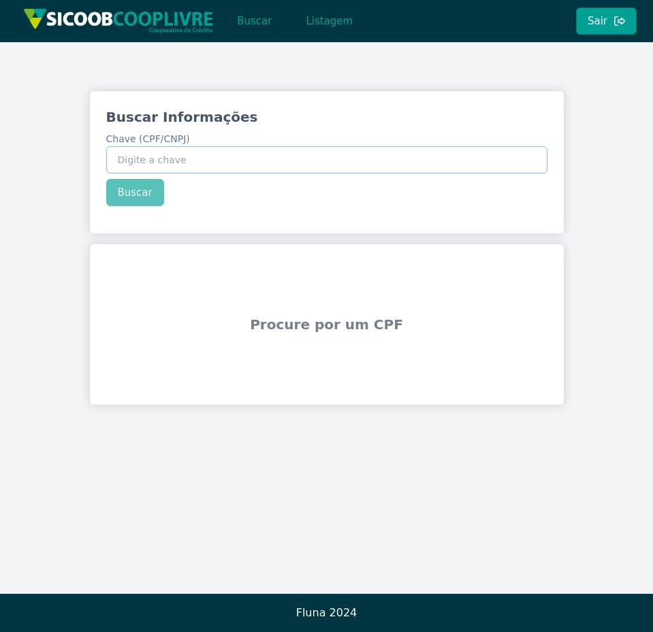
click at [132, 163] on input "Chave (CPF/CNPJ)" at bounding box center [326, 159] width 441 height 27
type input "123.456.789-09"
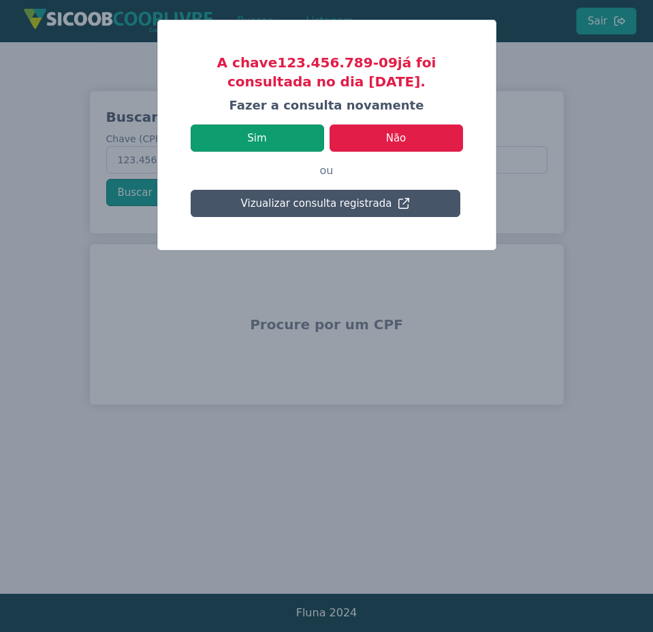
click at [246, 135] on button "Sim" at bounding box center [257, 138] width 133 height 27
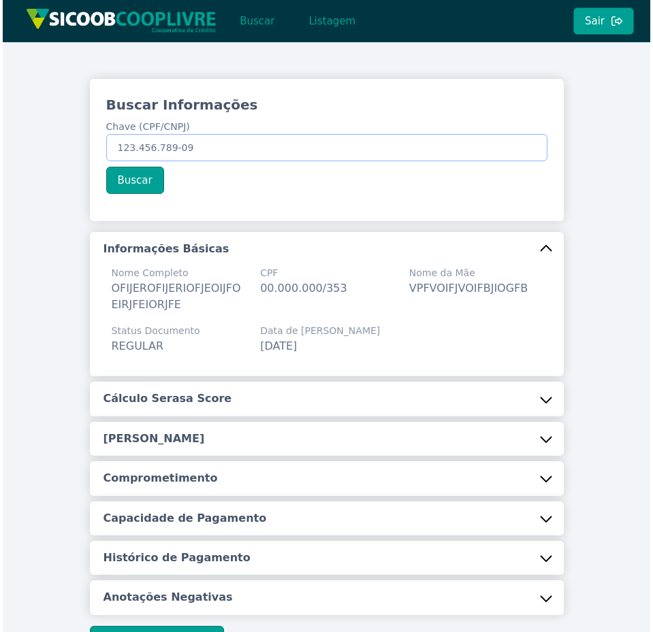
scroll to position [121, 0]
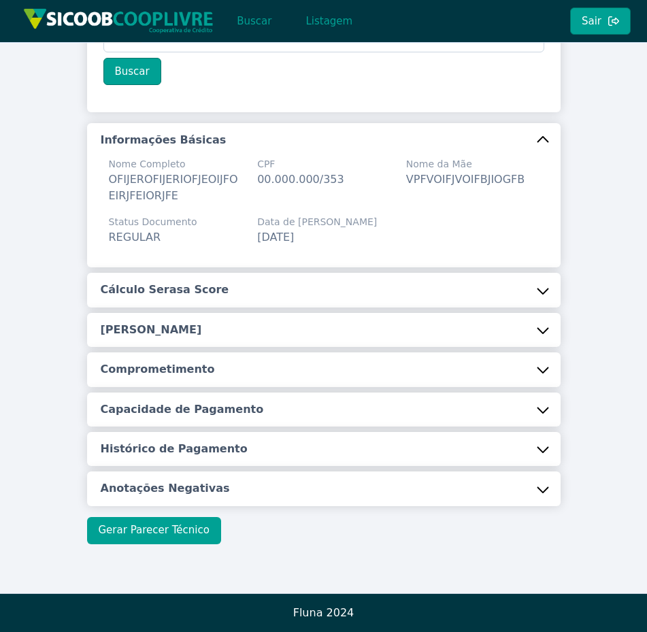
click at [195, 526] on button "Gerar Parecer Técnico" at bounding box center [154, 530] width 134 height 27
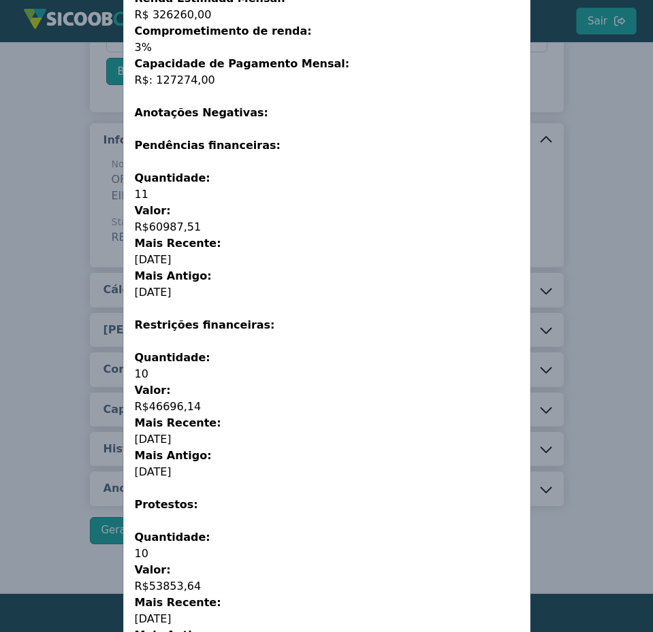
scroll to position [327, 0]
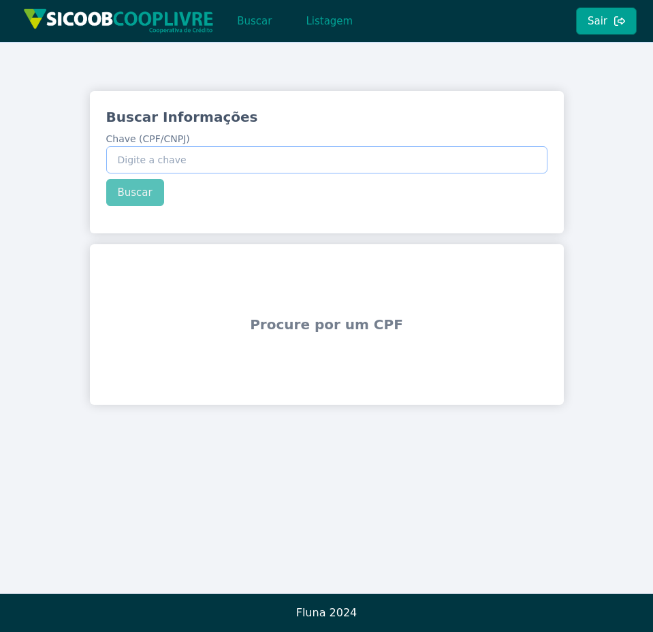
click at [176, 149] on input "Chave (CPF/CNPJ)" at bounding box center [326, 159] width 441 height 27
type input "123.456.789-09"
click at [140, 192] on button "Buscar" at bounding box center [135, 192] width 58 height 27
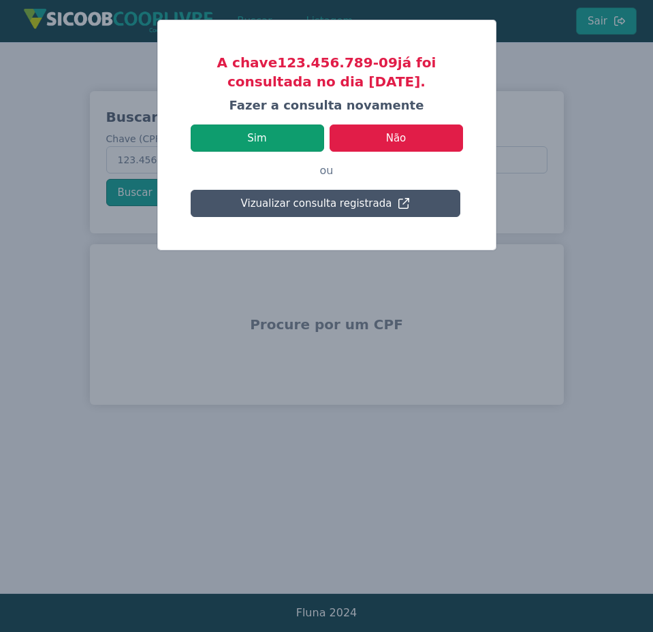
click at [236, 144] on button "Sim" at bounding box center [257, 138] width 133 height 27
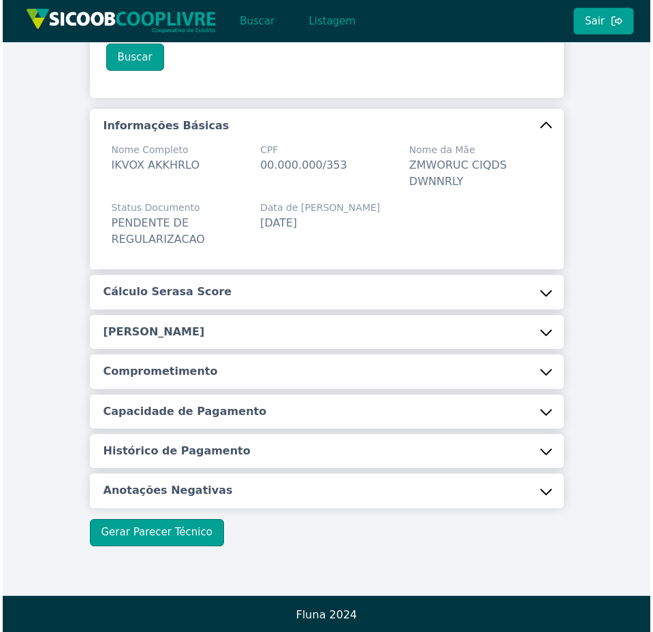
scroll to position [138, 0]
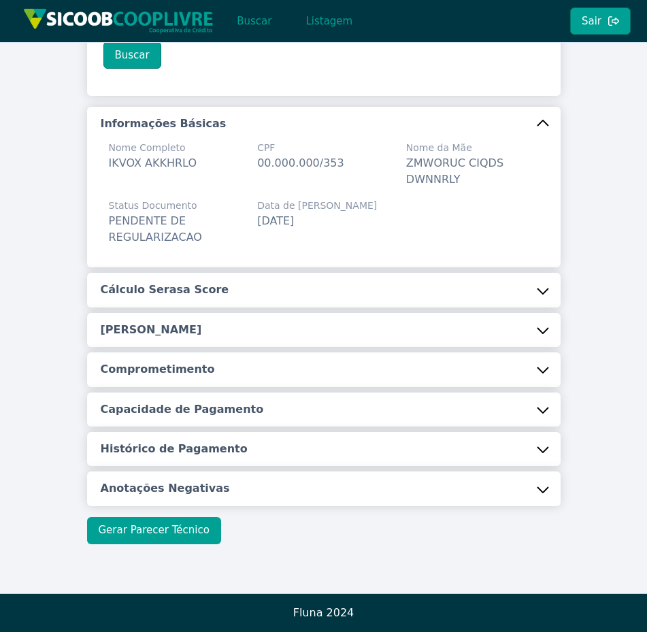
click at [168, 528] on button "Gerar Parecer Técnico" at bounding box center [154, 530] width 134 height 27
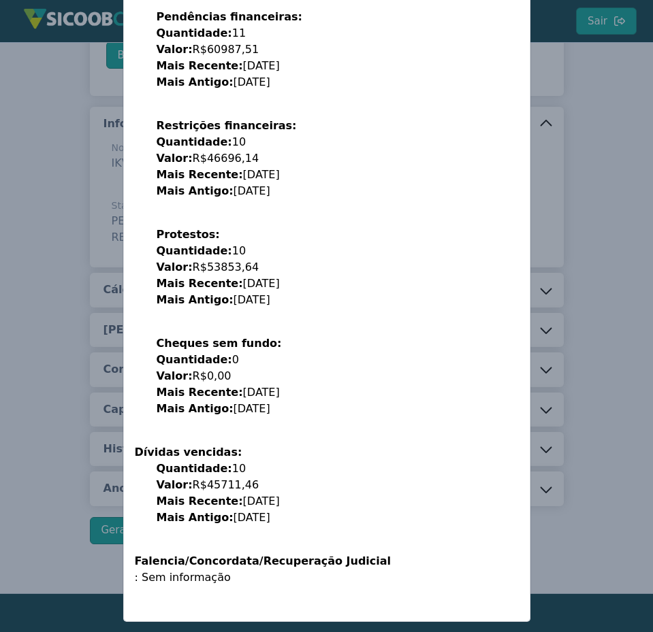
scroll to position [464, 0]
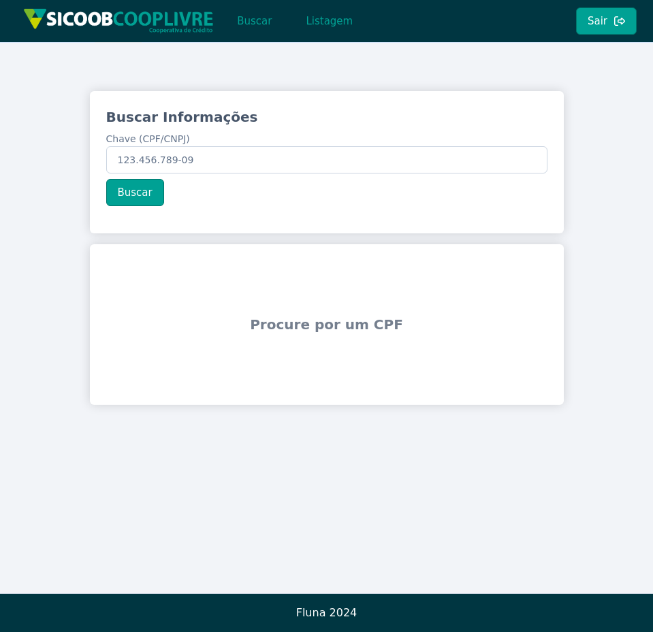
type input "123.456.789-09"
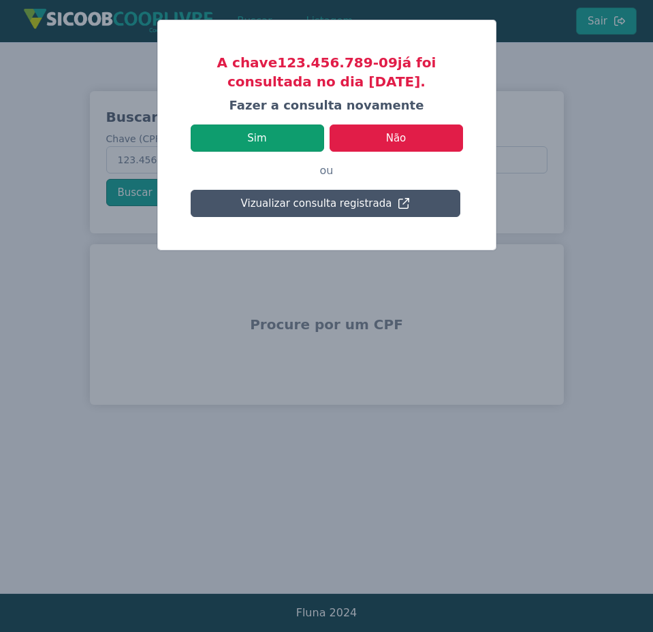
click at [217, 147] on button "Sim" at bounding box center [257, 138] width 133 height 27
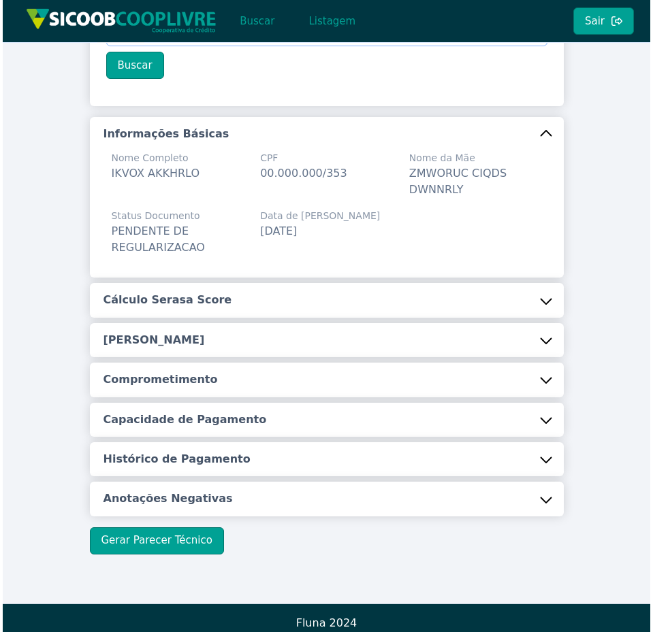
scroll to position [138, 0]
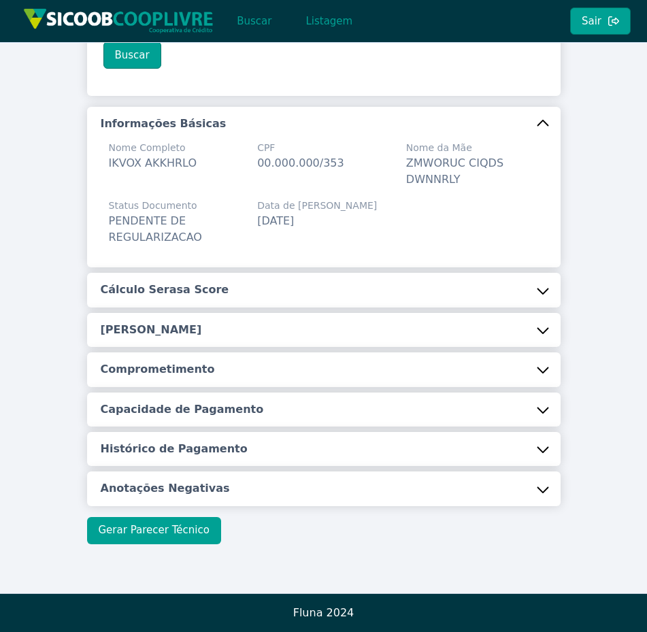
click at [140, 542] on button "Gerar Parecer Técnico" at bounding box center [154, 530] width 134 height 27
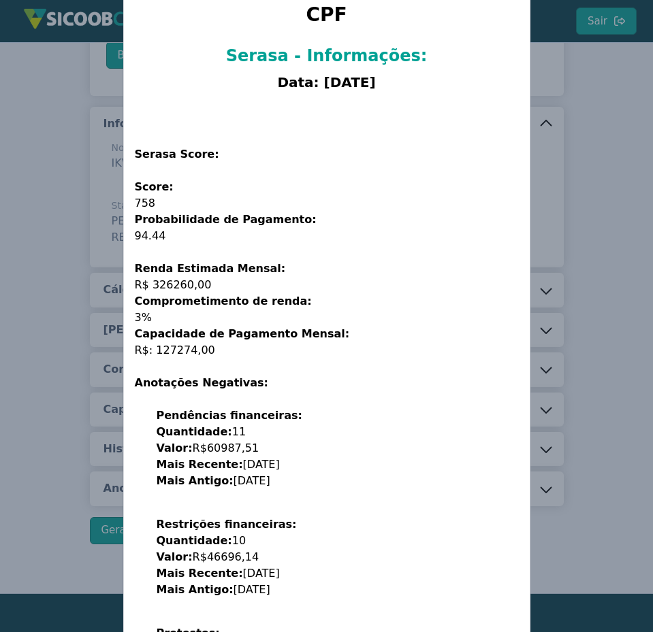
scroll to position [0, 0]
